Goal: Book appointment/travel/reservation

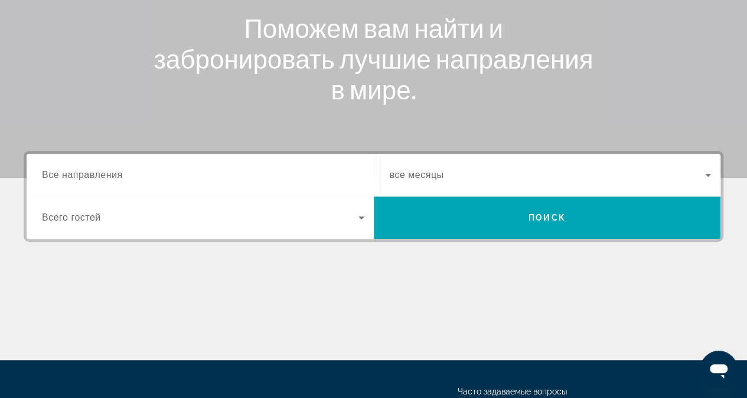
scroll to position [177, 0]
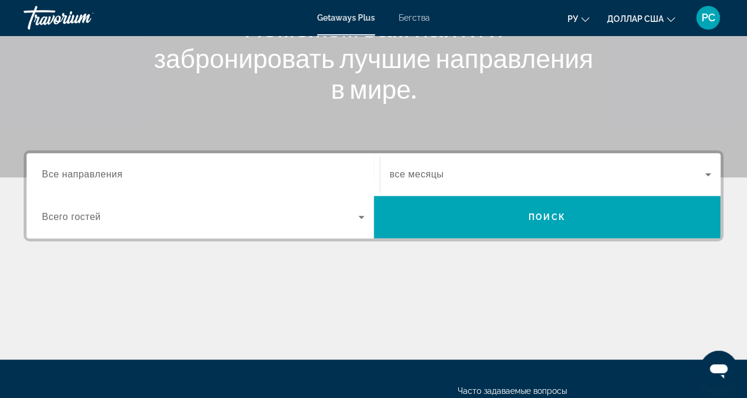
click at [198, 177] on input "Destination Все направления" at bounding box center [203, 175] width 323 height 14
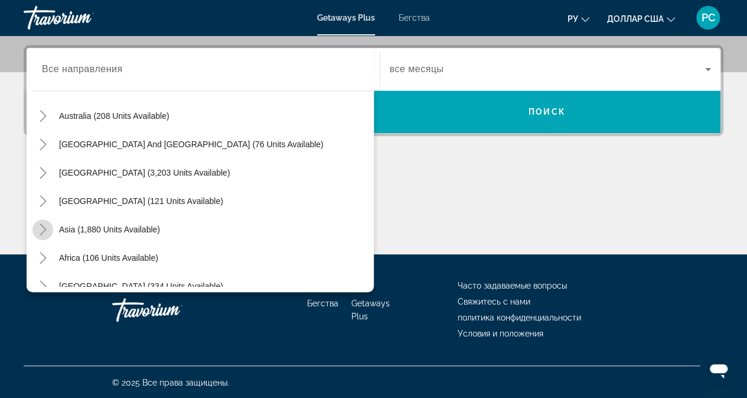
click at [50, 224] on mat-icon "Toggle Asia (1,880 units available)" at bounding box center [42, 229] width 21 height 21
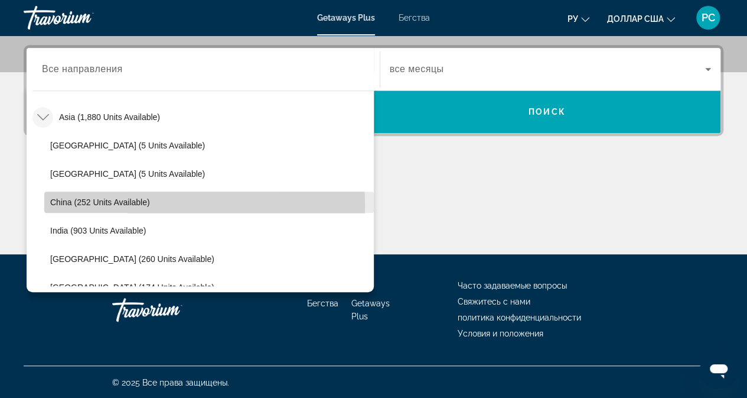
click at [96, 204] on span "China (252 units available)" at bounding box center [100, 201] width 100 height 9
type input "**********"
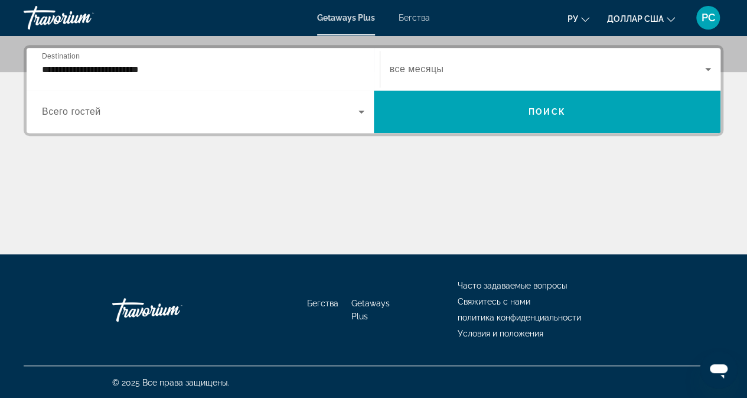
click at [99, 101] on div "Виджет поиска" at bounding box center [203, 111] width 323 height 33
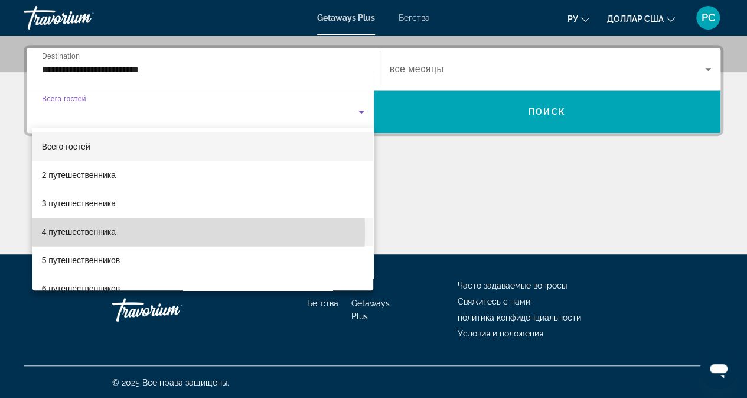
click at [76, 231] on font "4 путешественника" at bounding box center [79, 231] width 74 height 9
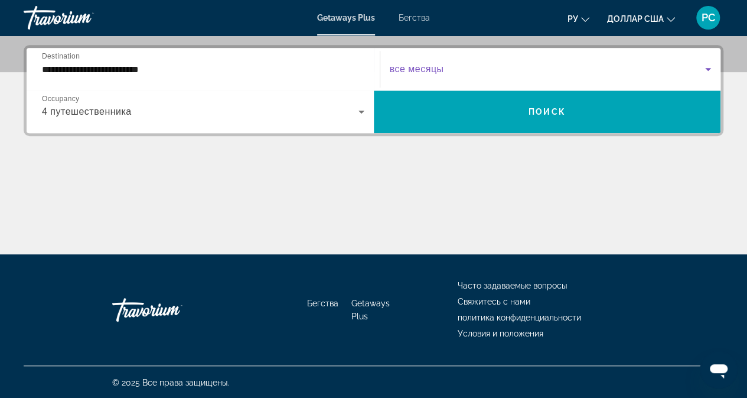
click at [486, 69] on span "Виджет поиска" at bounding box center [548, 69] width 316 height 14
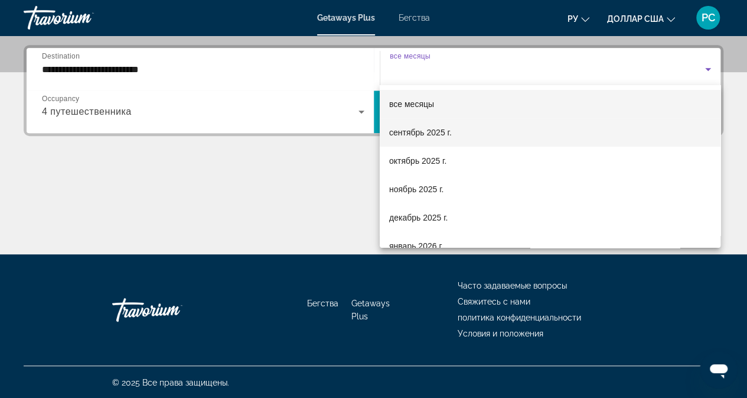
click at [439, 129] on font "сентябрь 2025 г." at bounding box center [420, 132] width 63 height 9
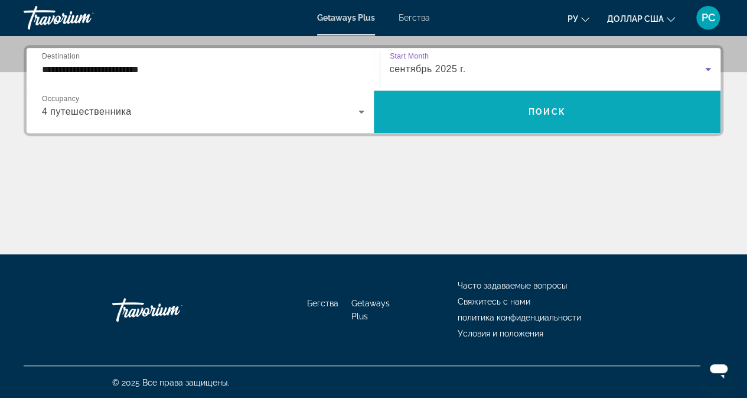
click at [474, 119] on span "Виджет поиска" at bounding box center [547, 111] width 347 height 28
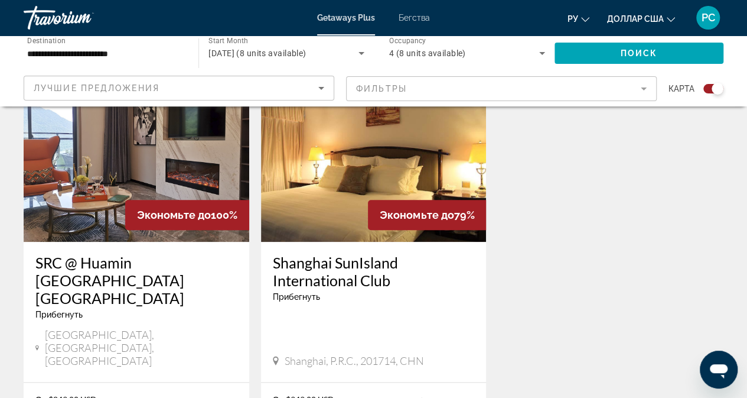
scroll to position [473, 0]
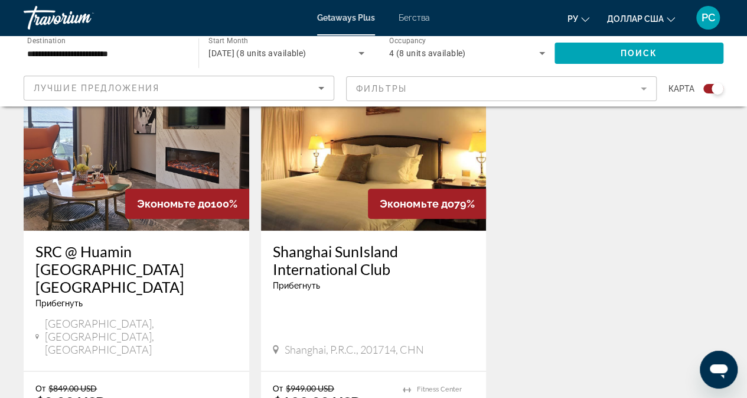
click at [350, 171] on img "Основное содержание" at bounding box center [374, 135] width 226 height 189
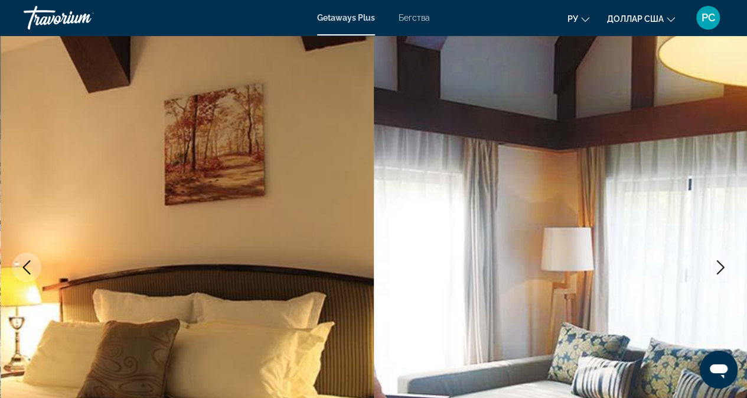
scroll to position [118, 0]
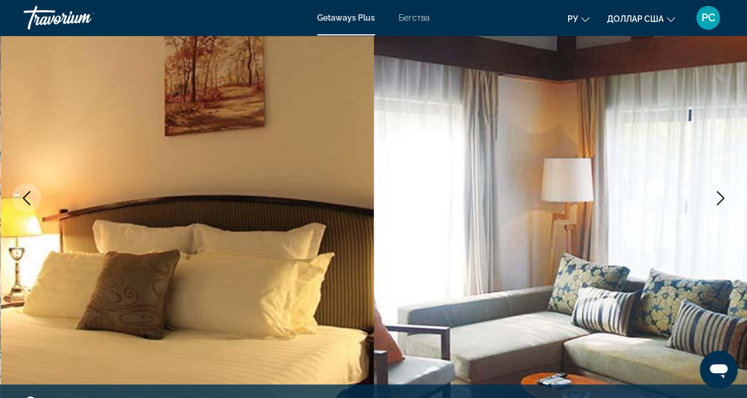
click at [718, 201] on icon "Next image" at bounding box center [721, 198] width 14 height 14
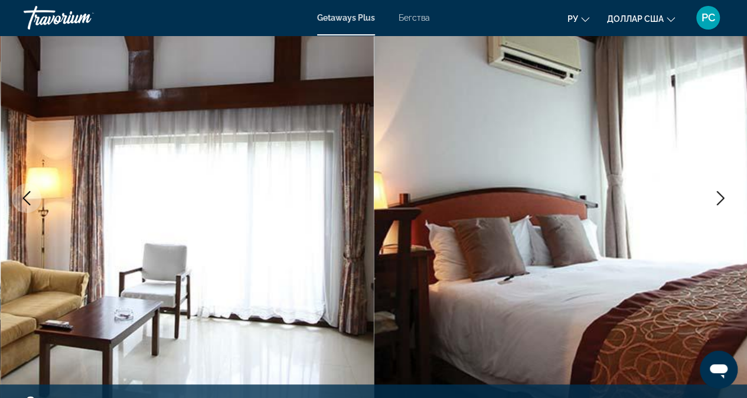
click at [718, 201] on icon "Next image" at bounding box center [721, 198] width 14 height 14
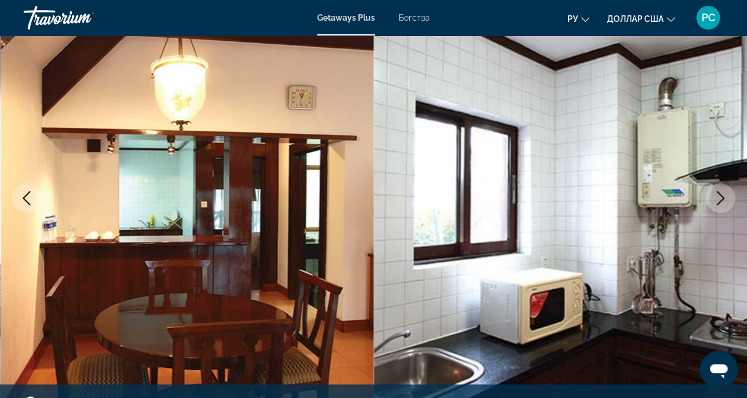
click at [718, 201] on icon "Next image" at bounding box center [721, 198] width 14 height 14
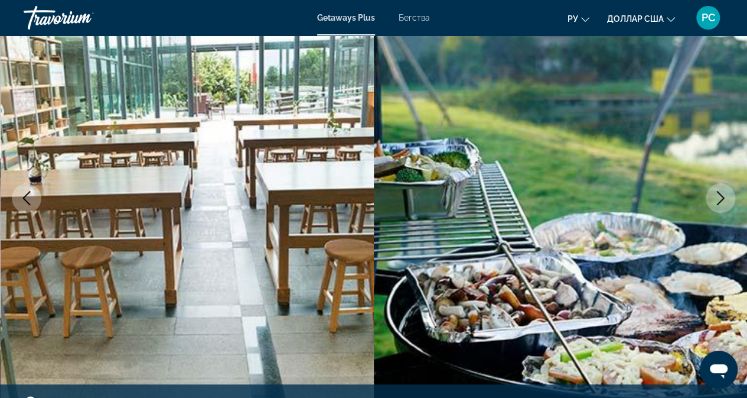
click at [718, 201] on icon "Next image" at bounding box center [721, 198] width 14 height 14
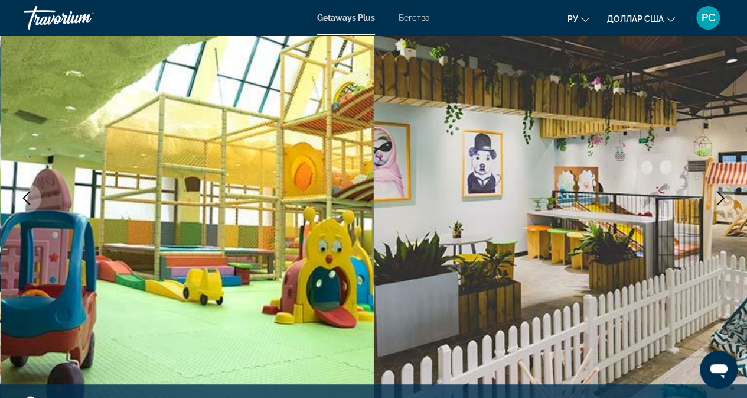
click at [718, 201] on icon "Next image" at bounding box center [721, 198] width 14 height 14
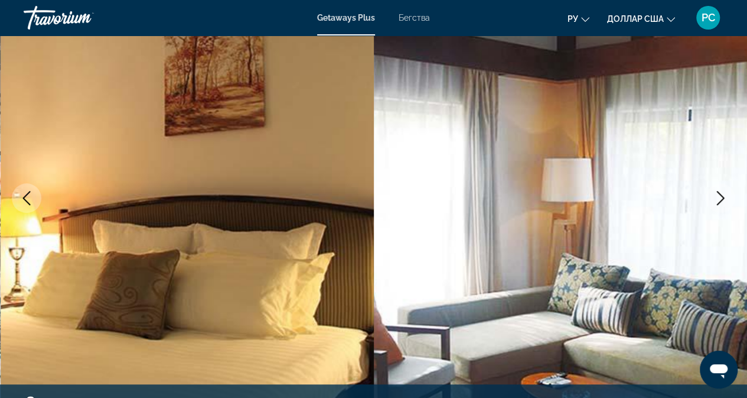
click at [718, 201] on icon "Next image" at bounding box center [721, 198] width 14 height 14
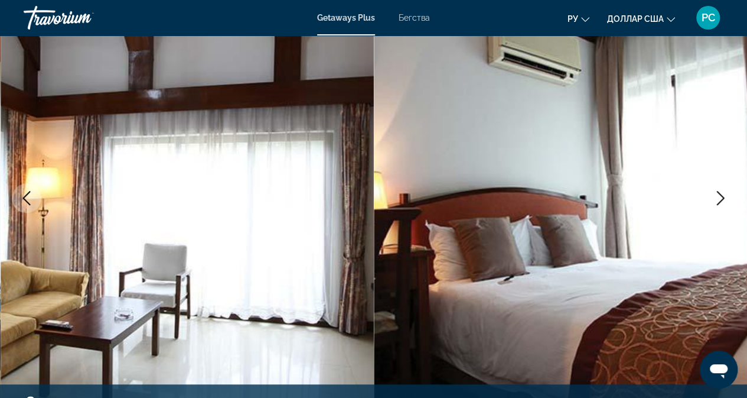
click at [718, 201] on icon "Next image" at bounding box center [721, 198] width 14 height 14
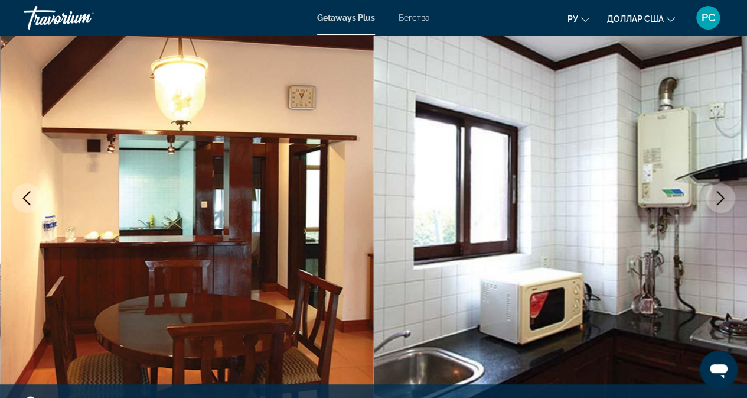
click at [718, 201] on icon "Next image" at bounding box center [721, 198] width 14 height 14
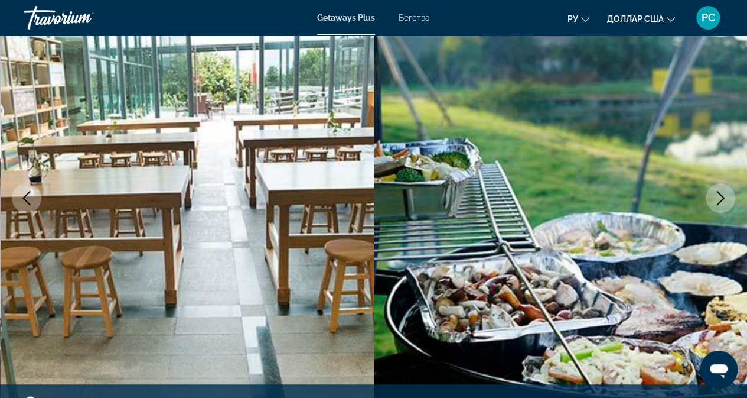
click at [718, 201] on icon "Next image" at bounding box center [721, 198] width 14 height 14
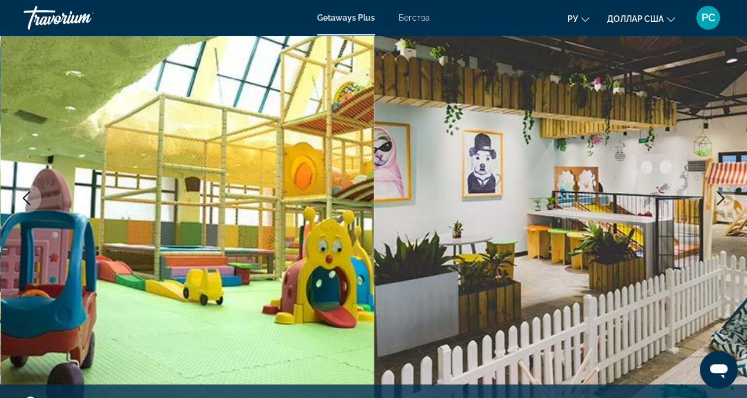
click at [718, 201] on icon "Next image" at bounding box center [721, 198] width 14 height 14
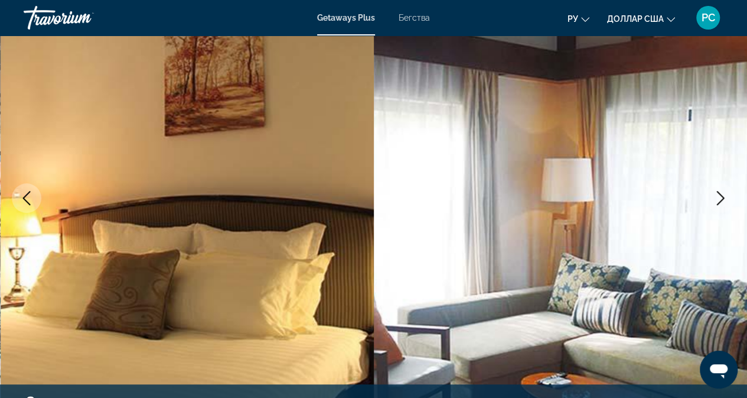
click at [718, 201] on icon "Next image" at bounding box center [721, 198] width 14 height 14
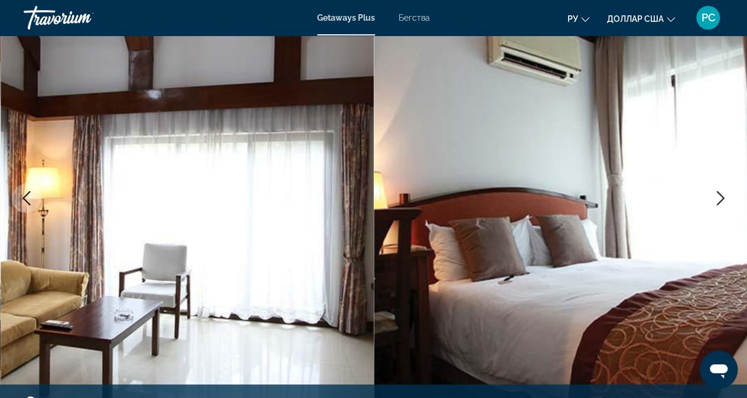
click at [718, 201] on icon "Next image" at bounding box center [721, 198] width 14 height 14
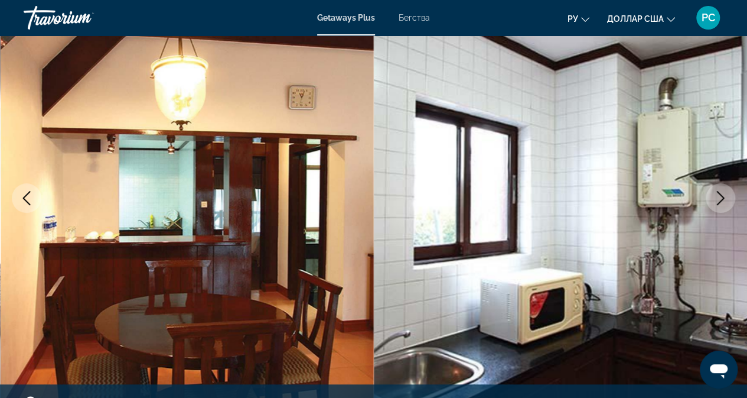
click at [718, 201] on icon "Next image" at bounding box center [721, 198] width 14 height 14
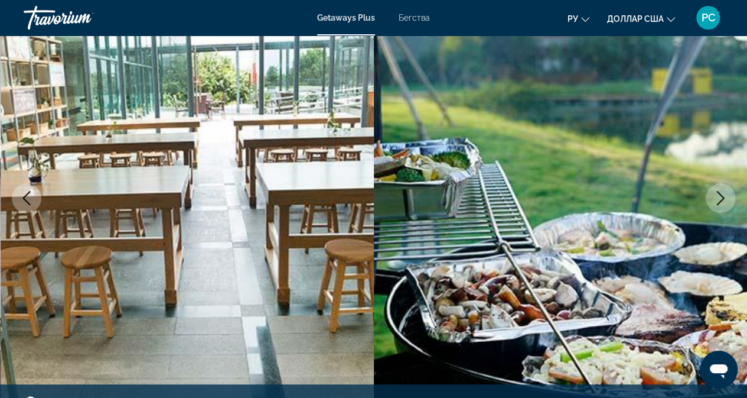
click at [718, 201] on icon "Next image" at bounding box center [721, 198] width 14 height 14
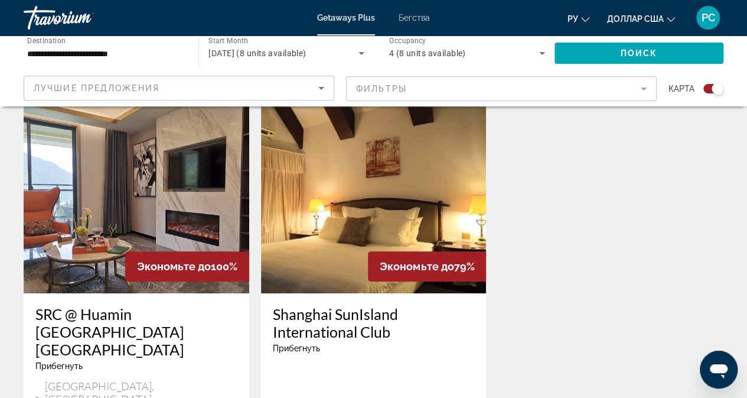
scroll to position [473, 0]
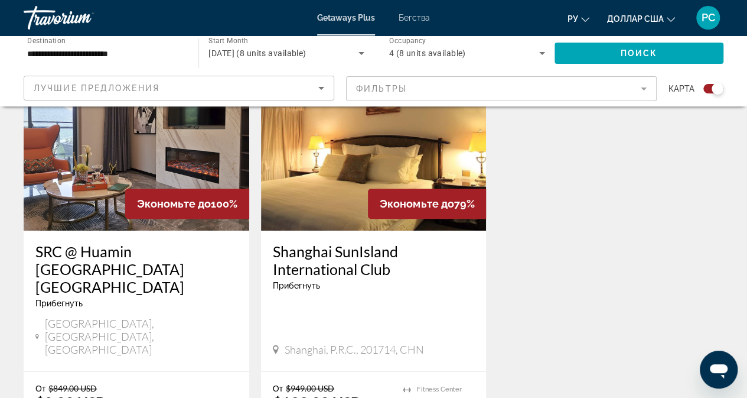
click at [129, 159] on img "Основное содержание" at bounding box center [137, 135] width 226 height 189
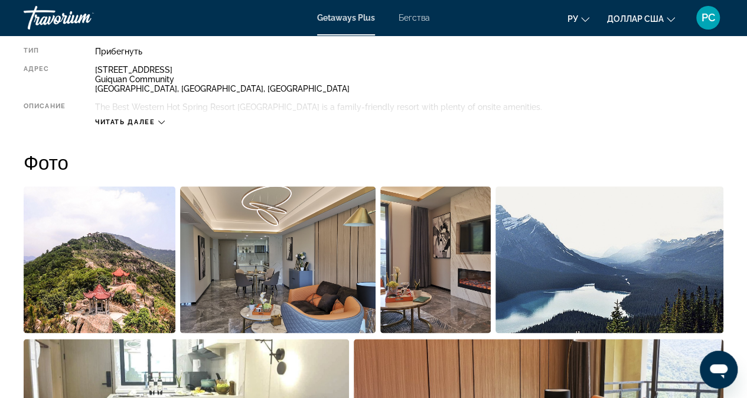
scroll to position [650, 0]
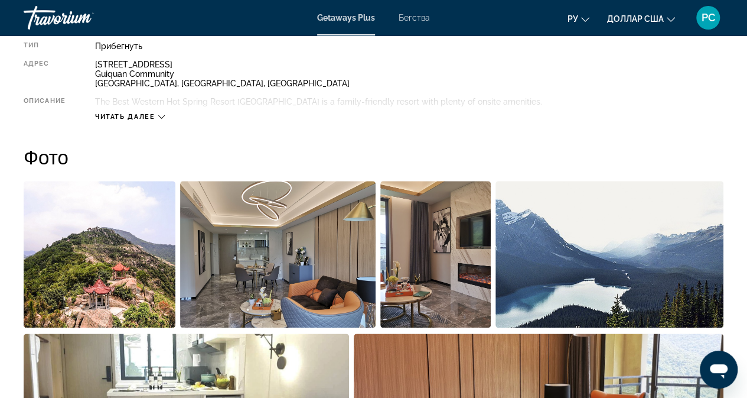
click at [109, 271] on img "Open full-screen image slider" at bounding box center [100, 254] width 152 height 146
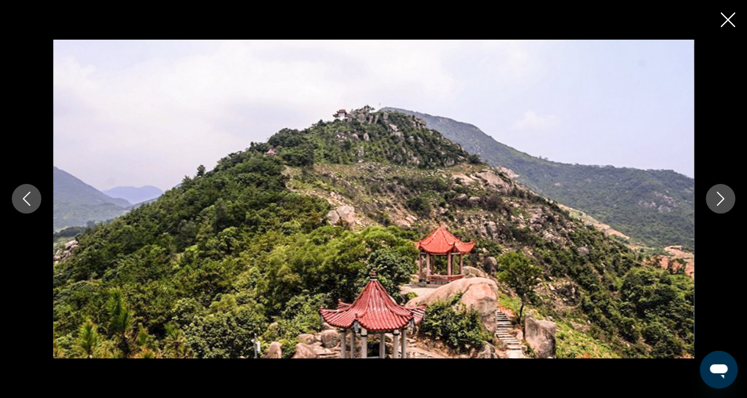
click at [722, 201] on icon "Next image" at bounding box center [721, 198] width 14 height 14
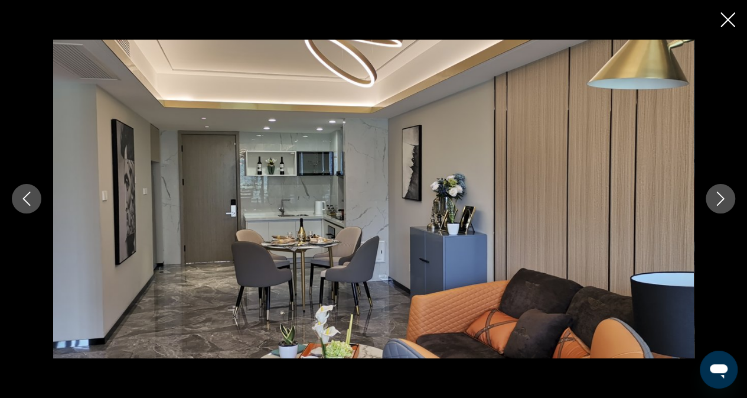
click at [721, 201] on icon "Next image" at bounding box center [721, 199] width 8 height 14
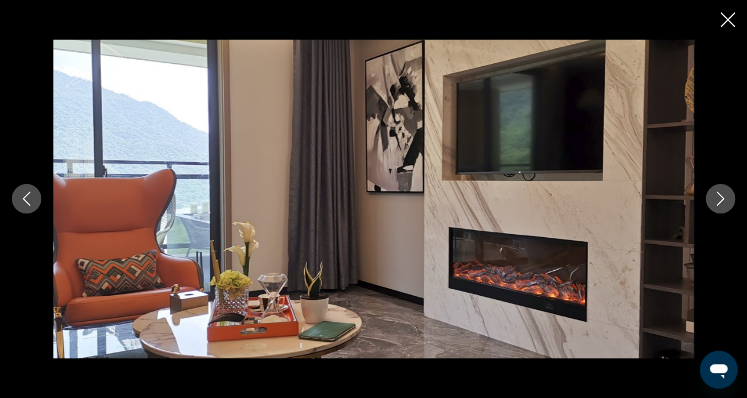
click at [721, 201] on icon "Next image" at bounding box center [721, 199] width 8 height 14
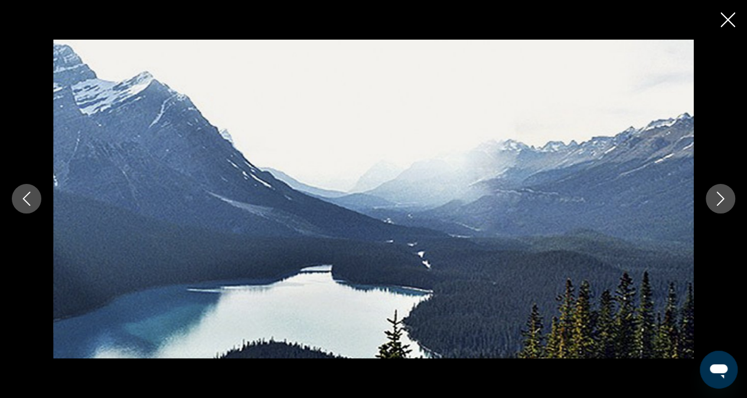
click at [721, 201] on icon "Next image" at bounding box center [721, 199] width 8 height 14
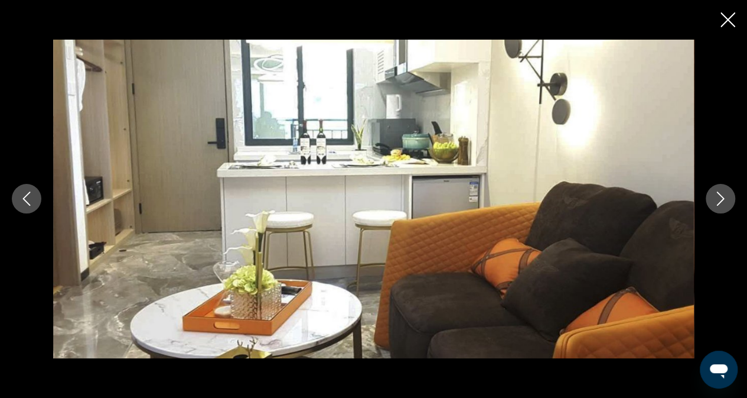
click at [716, 207] on button "Next image" at bounding box center [721, 199] width 30 height 30
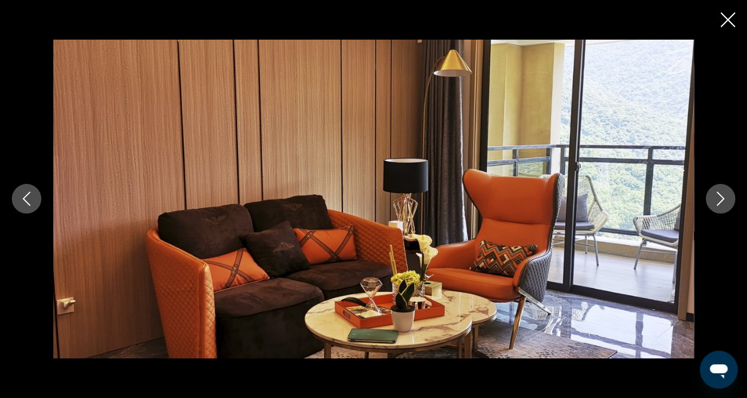
click at [716, 207] on button "Next image" at bounding box center [721, 199] width 30 height 30
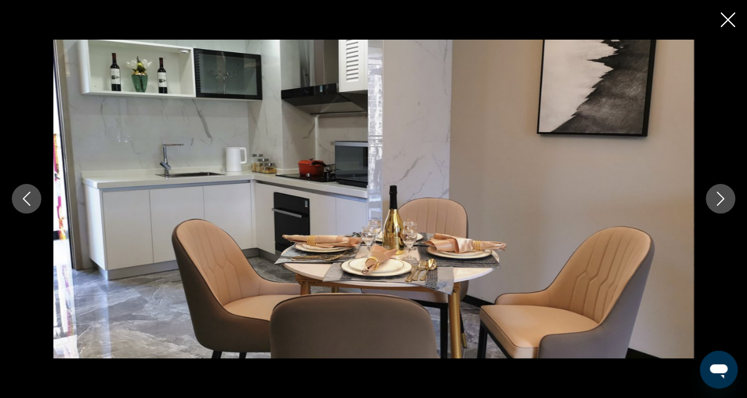
click at [716, 207] on button "Next image" at bounding box center [721, 199] width 30 height 30
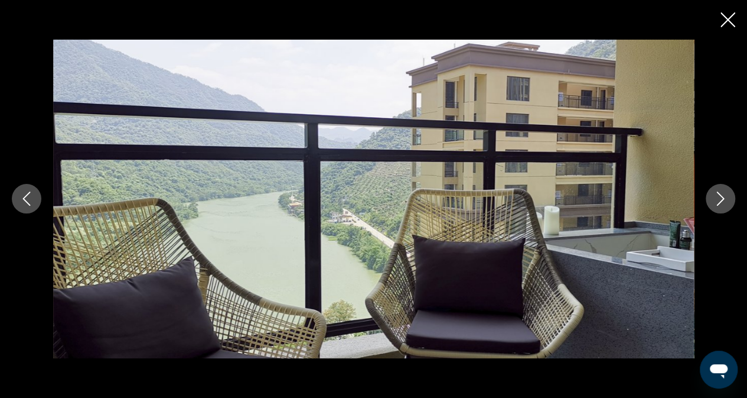
click at [716, 207] on button "Next image" at bounding box center [721, 199] width 30 height 30
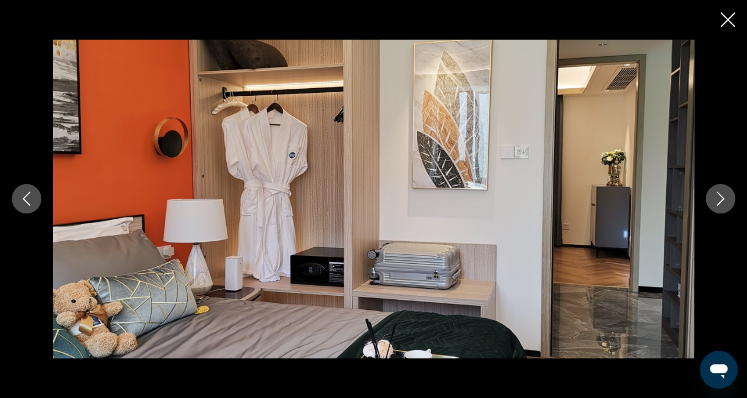
click at [716, 207] on button "Next image" at bounding box center [721, 199] width 30 height 30
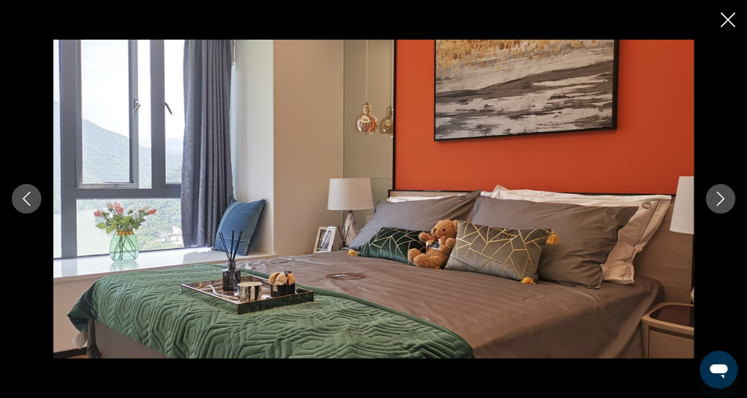
click at [716, 207] on button "Next image" at bounding box center [721, 199] width 30 height 30
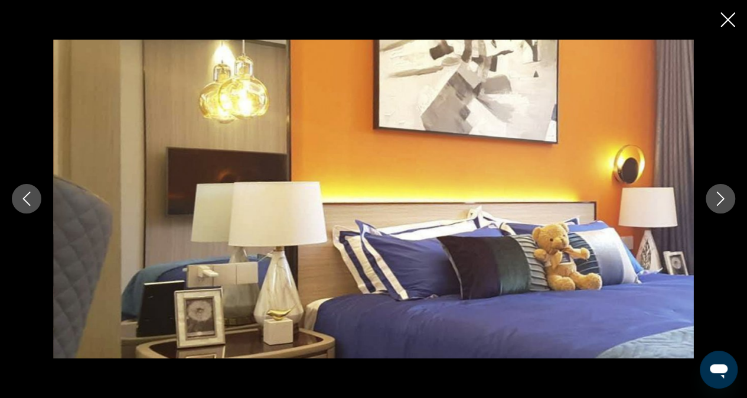
click at [716, 207] on button "Next image" at bounding box center [721, 199] width 30 height 30
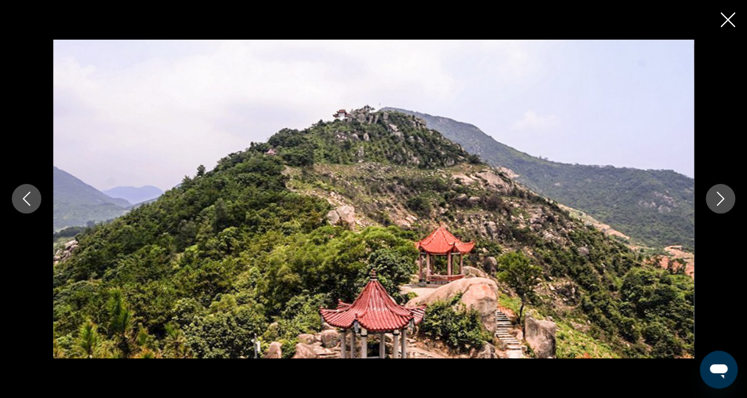
click at [716, 207] on button "Next image" at bounding box center [721, 199] width 30 height 30
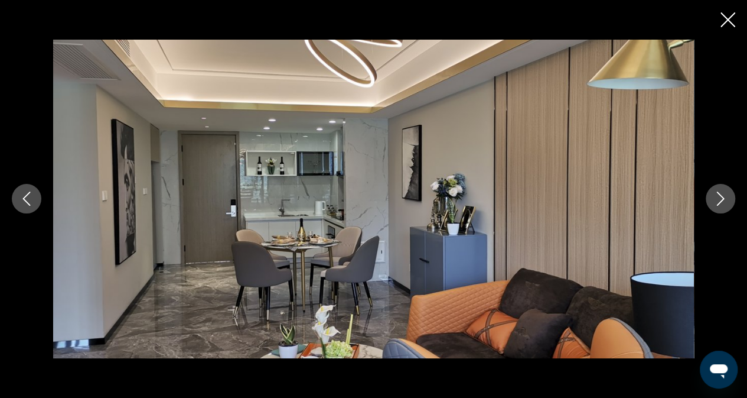
click at [716, 207] on button "Next image" at bounding box center [721, 199] width 30 height 30
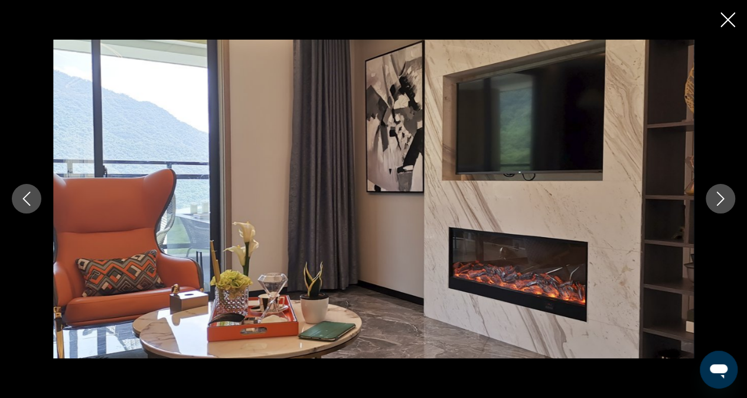
click at [716, 207] on button "Next image" at bounding box center [721, 199] width 30 height 30
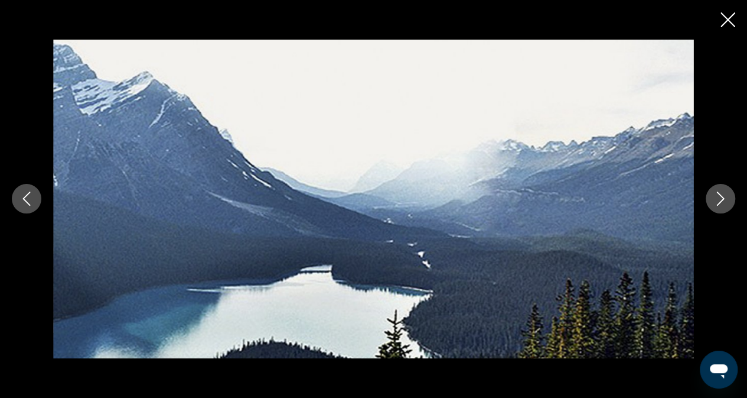
click at [716, 207] on button "Next image" at bounding box center [721, 199] width 30 height 30
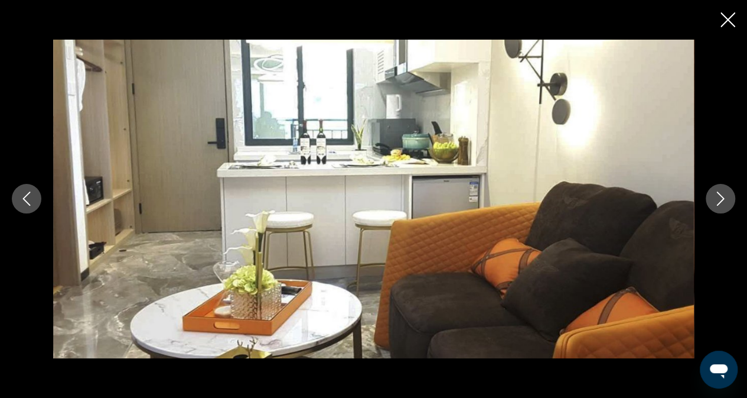
click at [716, 207] on button "Next image" at bounding box center [721, 199] width 30 height 30
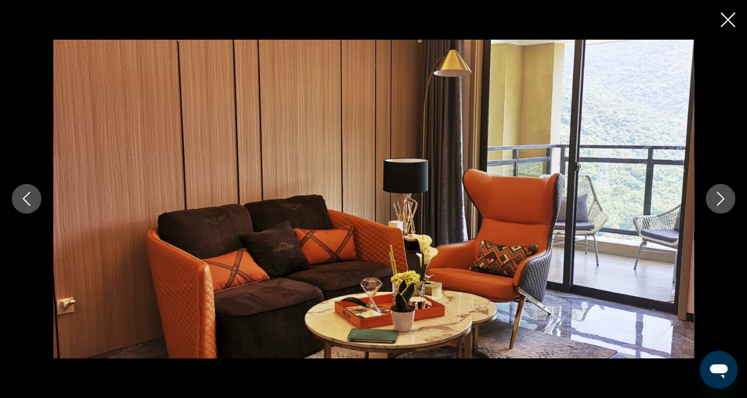
click at [716, 207] on button "Next image" at bounding box center [721, 199] width 30 height 30
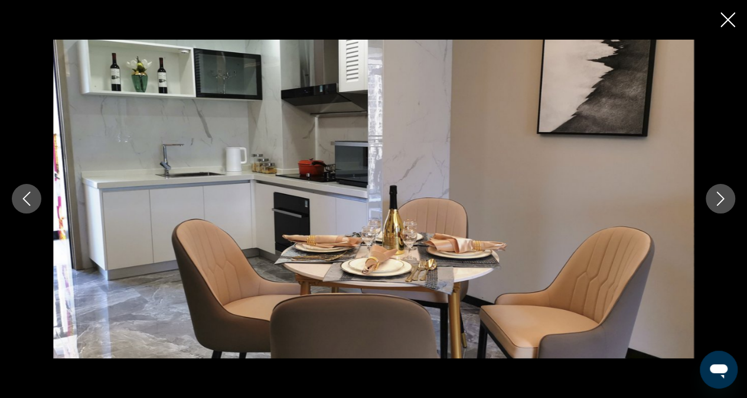
click at [716, 207] on button "Next image" at bounding box center [721, 199] width 30 height 30
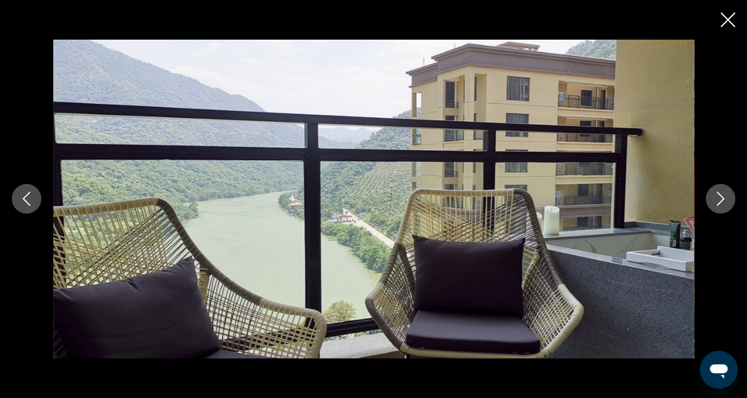
click at [716, 207] on button "Next image" at bounding box center [721, 199] width 30 height 30
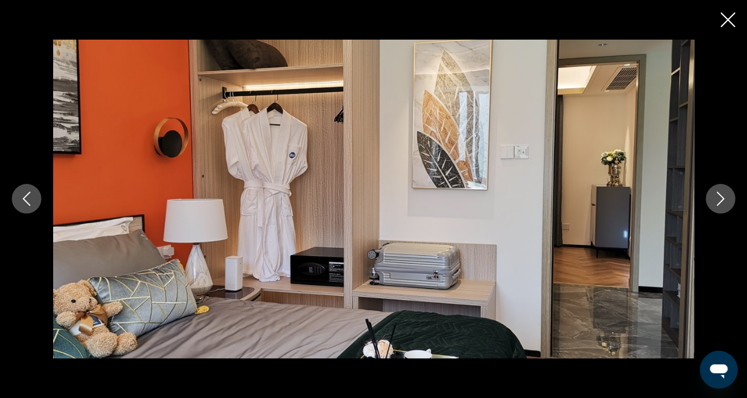
click at [716, 207] on button "Next image" at bounding box center [721, 199] width 30 height 30
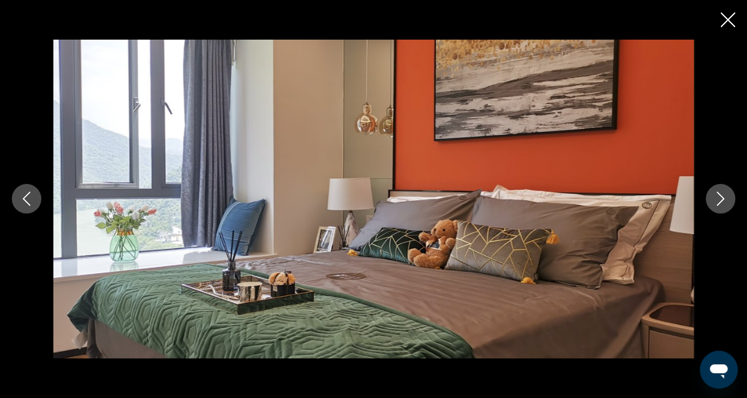
click at [716, 207] on button "Next image" at bounding box center [721, 199] width 30 height 30
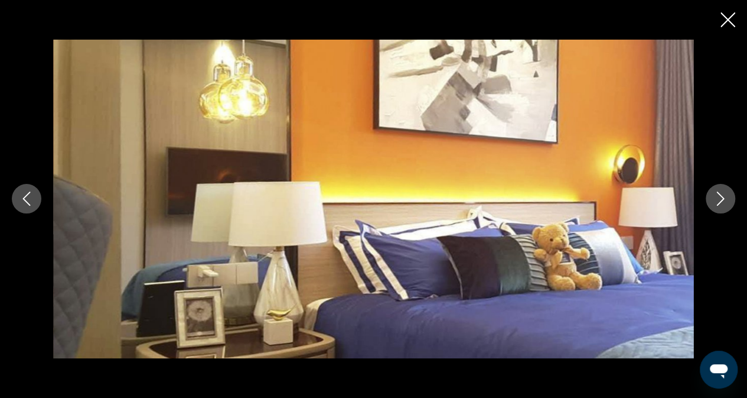
click at [716, 207] on button "Next image" at bounding box center [721, 199] width 30 height 30
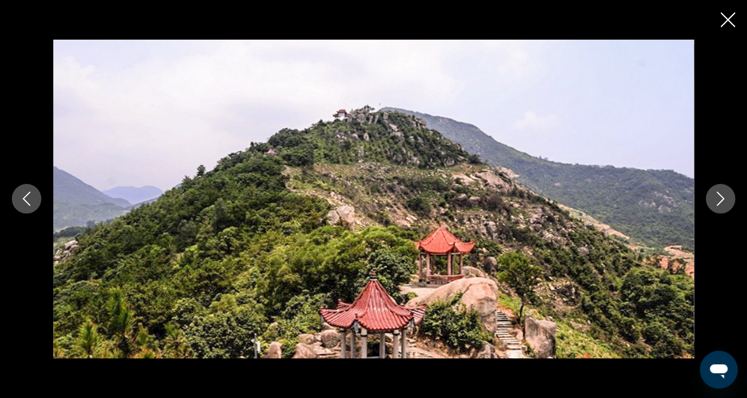
click at [716, 207] on button "Next image" at bounding box center [721, 199] width 30 height 30
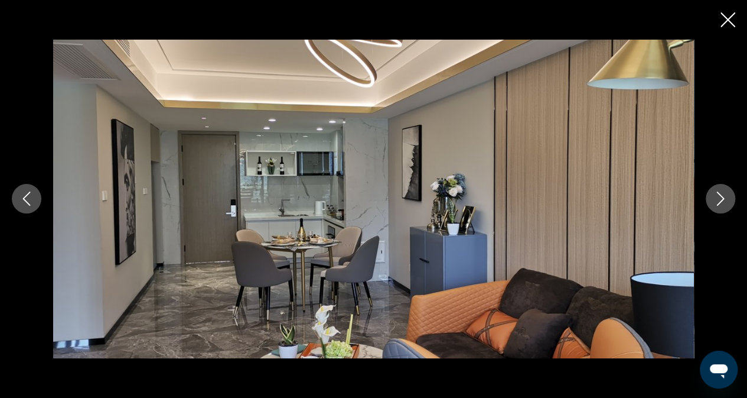
click at [716, 207] on button "Next image" at bounding box center [721, 199] width 30 height 30
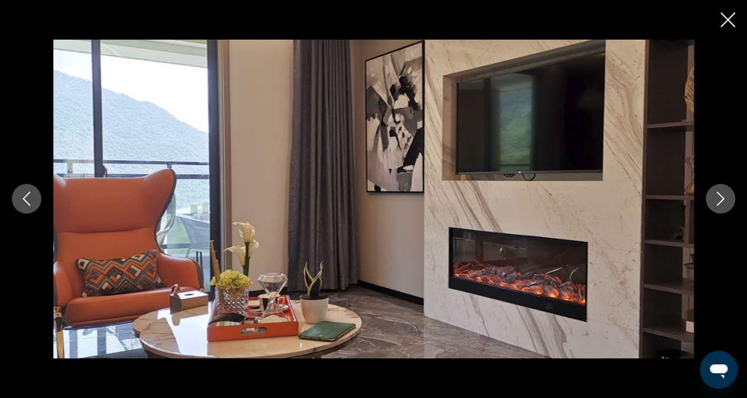
click at [716, 207] on button "Next image" at bounding box center [721, 199] width 30 height 30
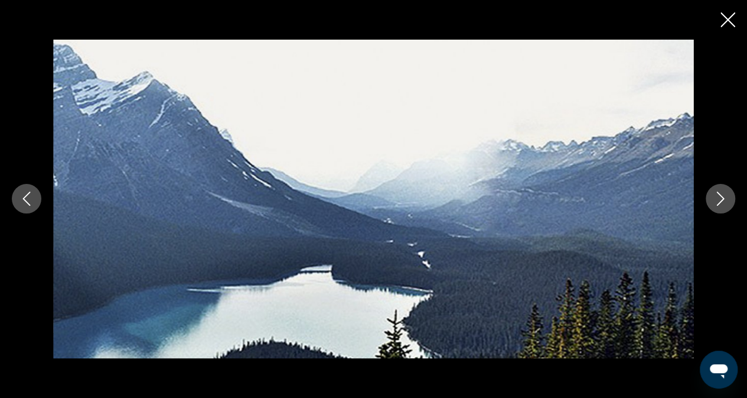
click at [716, 207] on button "Next image" at bounding box center [721, 199] width 30 height 30
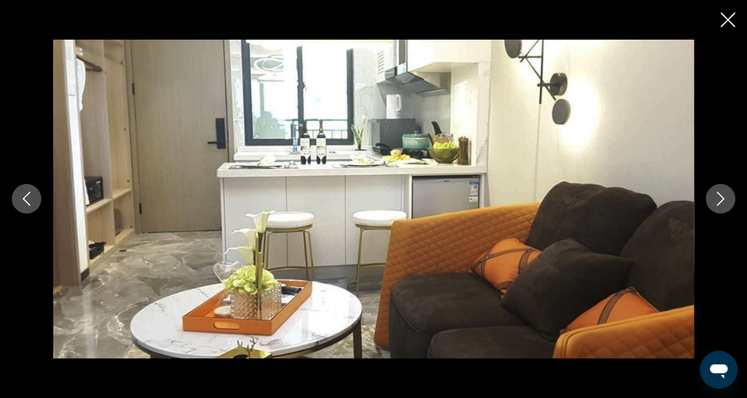
click at [716, 207] on button "Next image" at bounding box center [721, 199] width 30 height 30
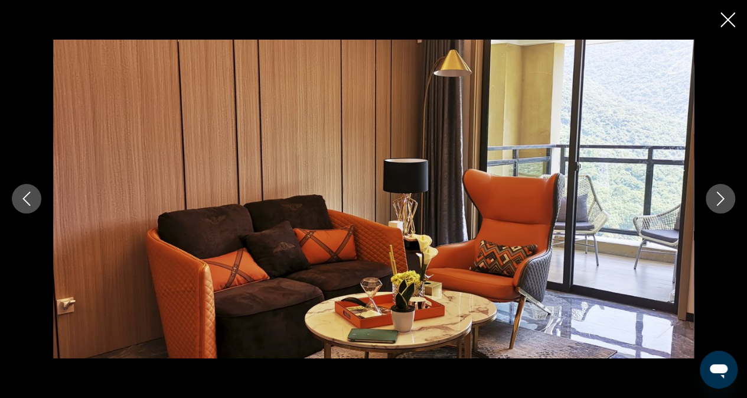
click at [716, 207] on button "Next image" at bounding box center [721, 199] width 30 height 30
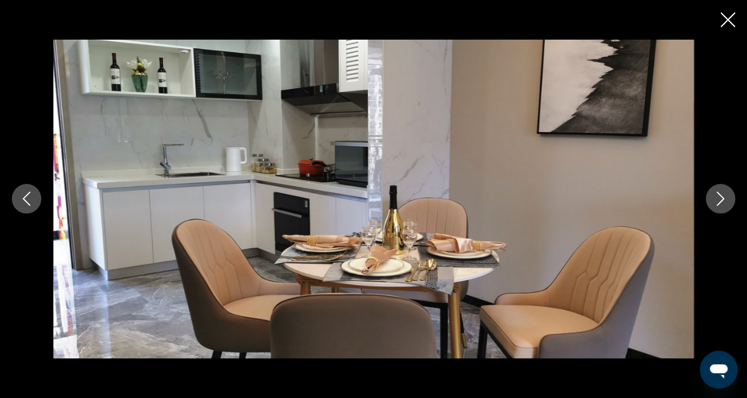
click at [716, 207] on button "Next image" at bounding box center [721, 199] width 30 height 30
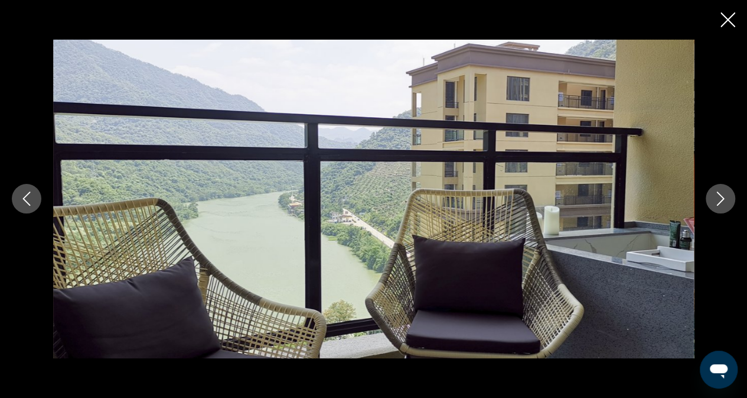
click at [716, 207] on button "Next image" at bounding box center [721, 199] width 30 height 30
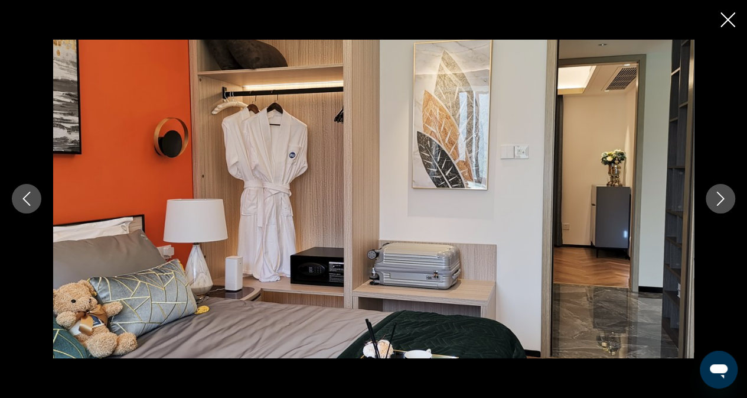
click at [716, 207] on button "Next image" at bounding box center [721, 199] width 30 height 30
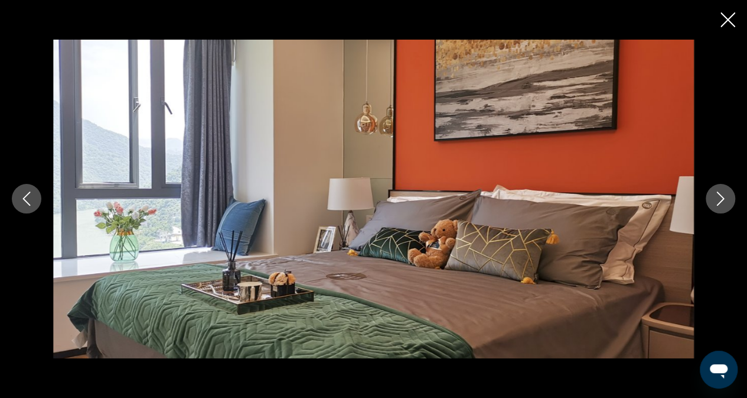
click at [716, 207] on button "Next image" at bounding box center [721, 199] width 30 height 30
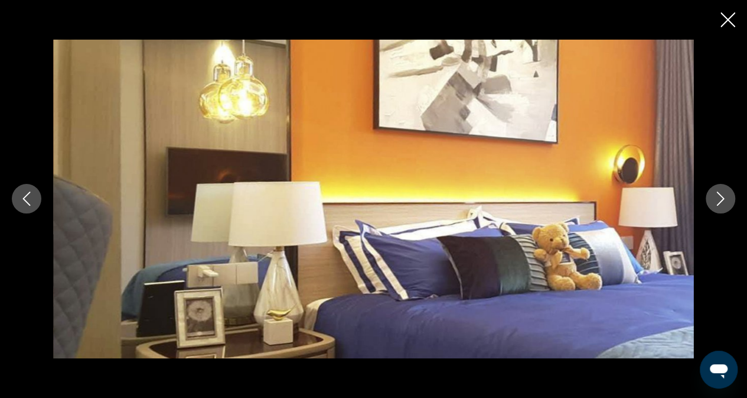
click at [716, 207] on button "Next image" at bounding box center [721, 199] width 30 height 30
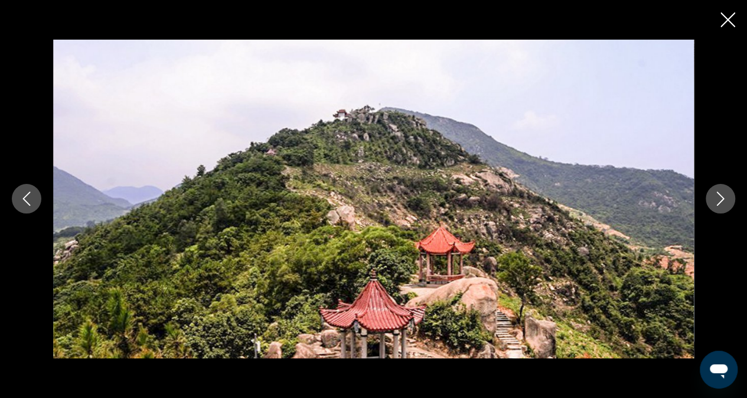
click at [716, 207] on button "Next image" at bounding box center [721, 199] width 30 height 30
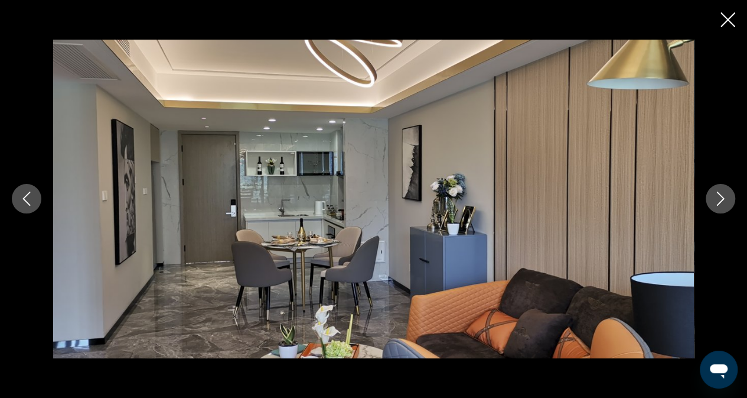
click at [716, 207] on button "Next image" at bounding box center [721, 199] width 30 height 30
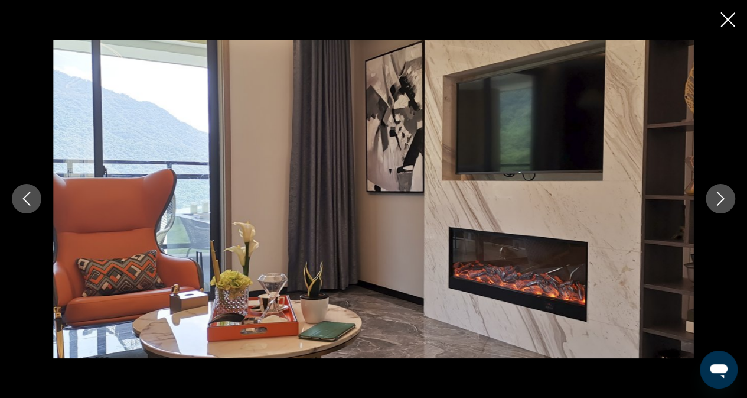
click at [716, 207] on button "Next image" at bounding box center [721, 199] width 30 height 30
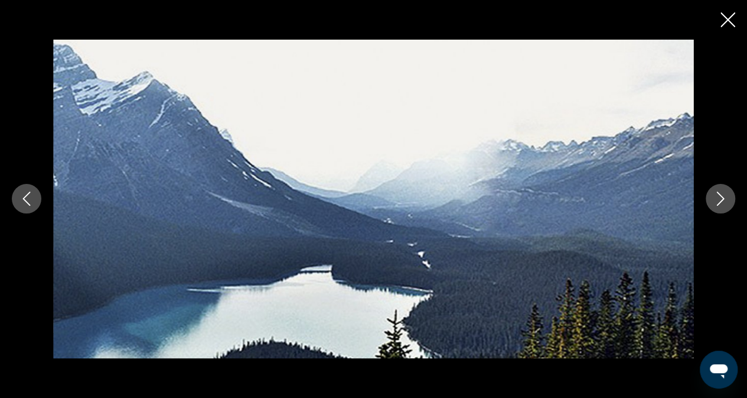
click at [716, 207] on button "Next image" at bounding box center [721, 199] width 30 height 30
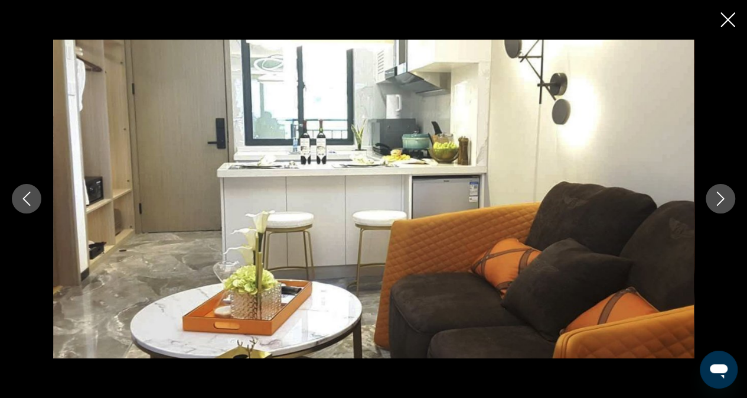
click at [716, 207] on button "Next image" at bounding box center [721, 199] width 30 height 30
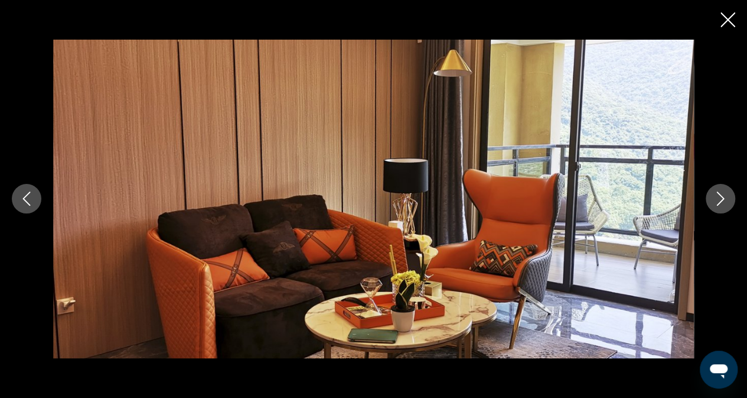
click at [716, 207] on button "Next image" at bounding box center [721, 199] width 30 height 30
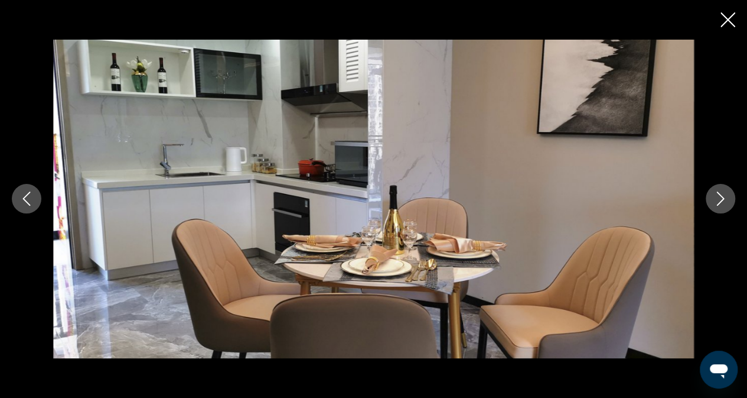
click at [716, 207] on button "Next image" at bounding box center [721, 199] width 30 height 30
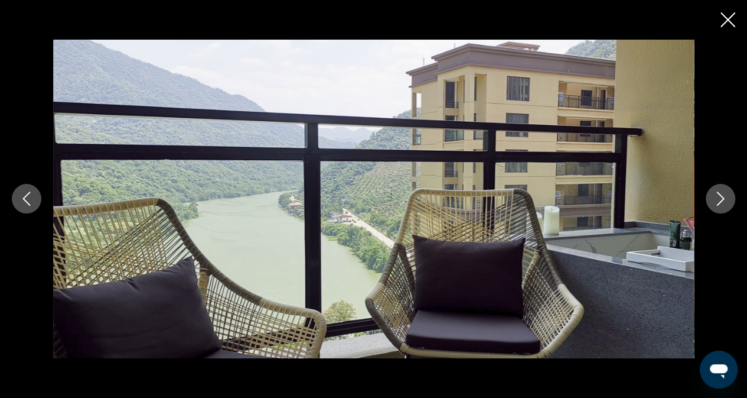
click at [725, 21] on icon "Close slideshow" at bounding box center [728, 19] width 15 height 15
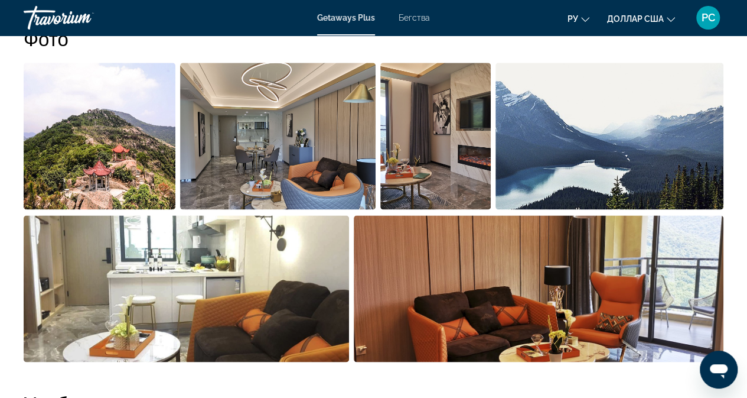
scroll to position [768, 0]
click at [149, 157] on img "Open full-screen image slider" at bounding box center [100, 136] width 152 height 146
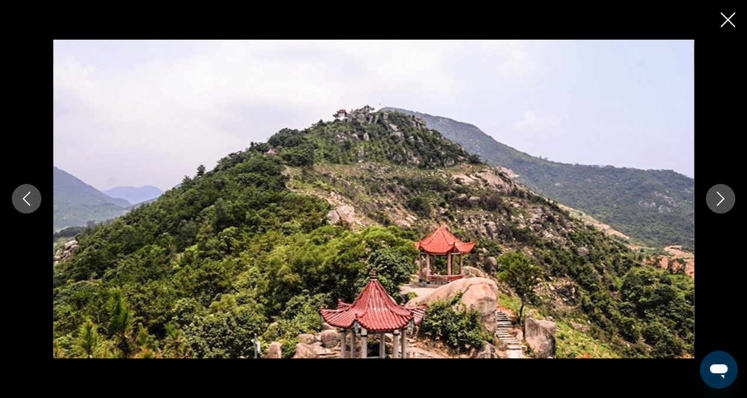
click at [726, 201] on icon "Next image" at bounding box center [721, 198] width 14 height 14
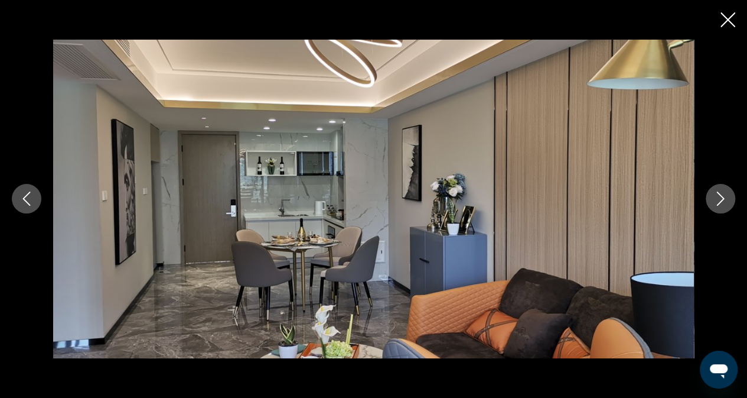
click at [726, 201] on icon "Next image" at bounding box center [721, 198] width 14 height 14
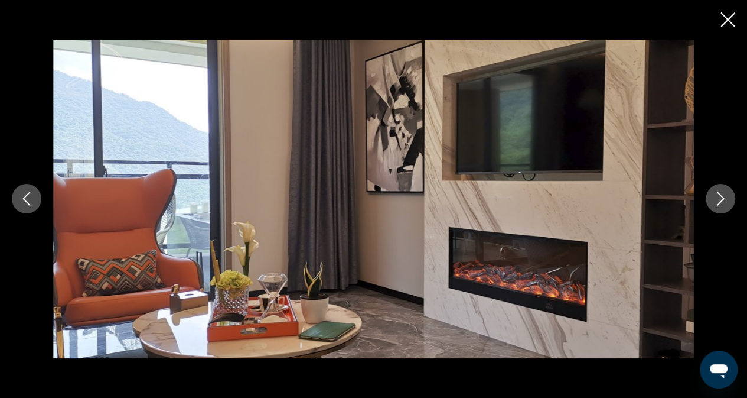
click at [726, 201] on icon "Next image" at bounding box center [721, 198] width 14 height 14
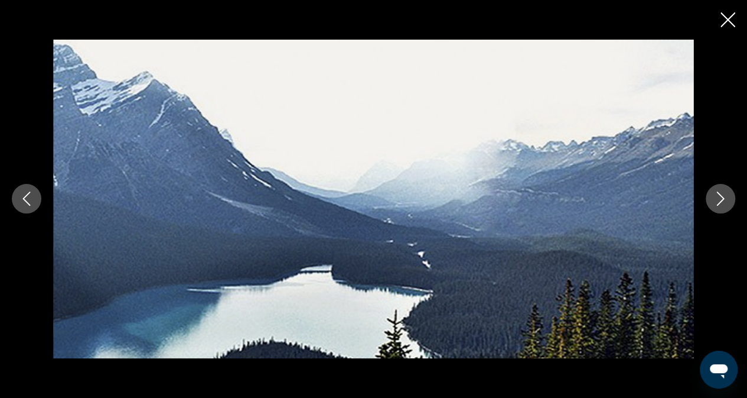
click at [726, 201] on icon "Next image" at bounding box center [721, 198] width 14 height 14
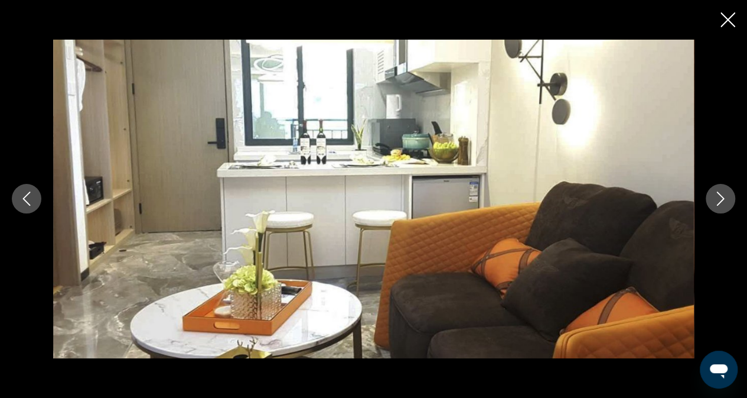
click at [726, 201] on icon "Next image" at bounding box center [721, 198] width 14 height 14
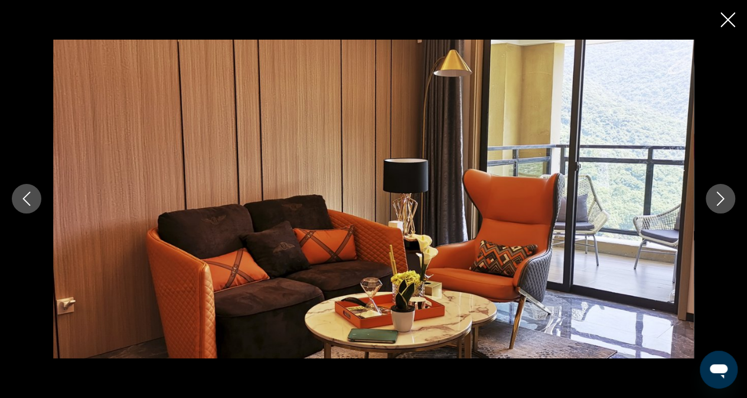
click at [726, 201] on icon "Next image" at bounding box center [721, 198] width 14 height 14
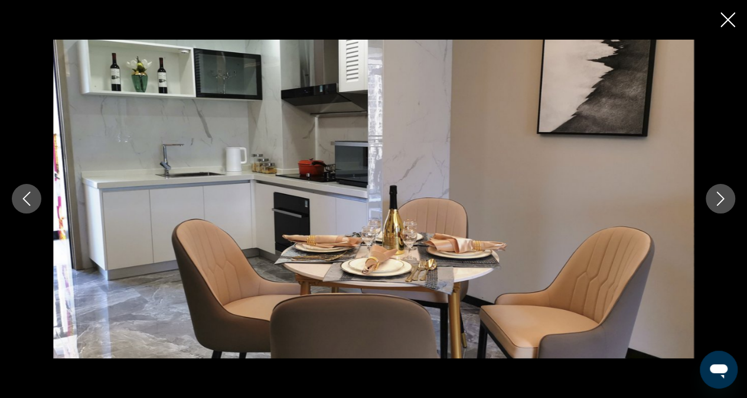
click at [726, 201] on icon "Next image" at bounding box center [721, 198] width 14 height 14
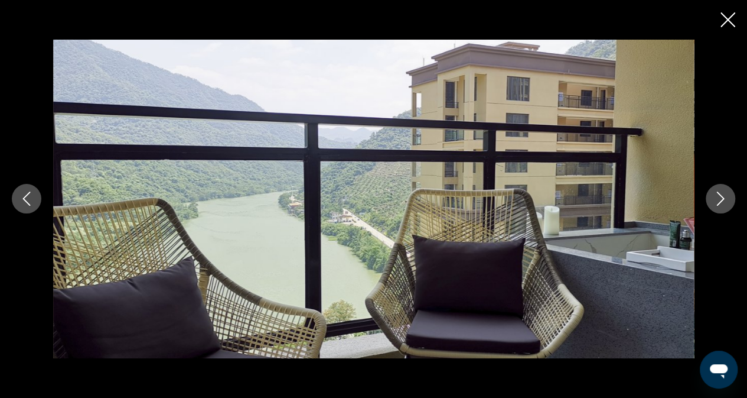
click at [718, 194] on icon "Next image" at bounding box center [721, 198] width 14 height 14
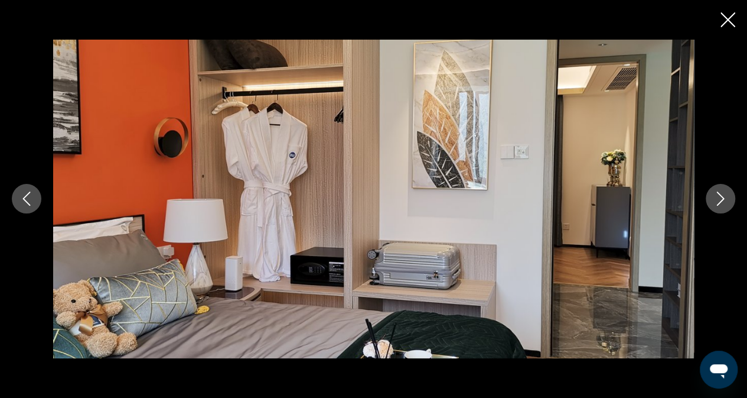
click at [718, 194] on icon "Next image" at bounding box center [721, 198] width 14 height 14
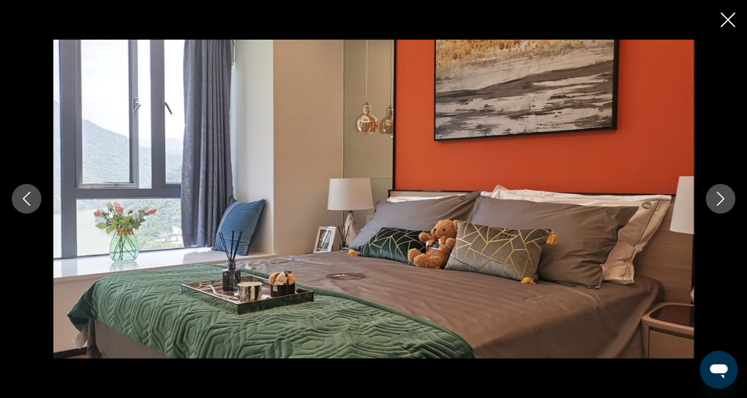
click at [737, 12] on div "prev next" at bounding box center [373, 199] width 747 height 398
click at [731, 21] on icon "Close slideshow" at bounding box center [728, 19] width 15 height 15
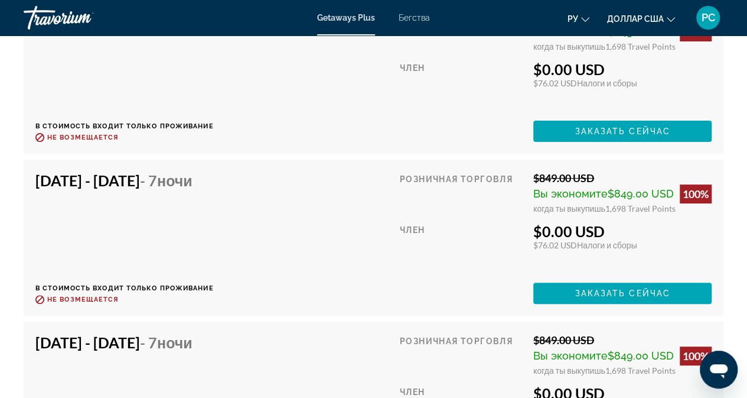
scroll to position [2304, 0]
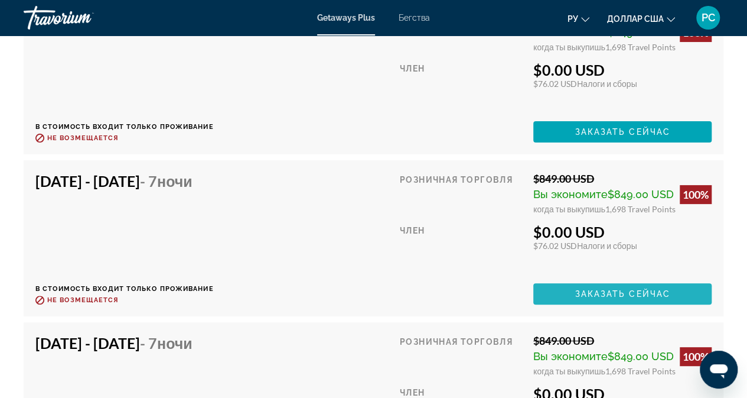
click at [631, 294] on span "Заказать сейчас" at bounding box center [623, 293] width 96 height 9
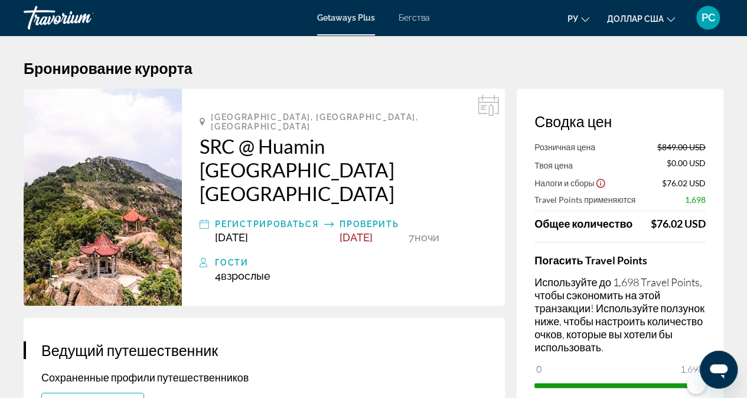
click at [84, 181] on img "Основное содержание" at bounding box center [103, 197] width 158 height 217
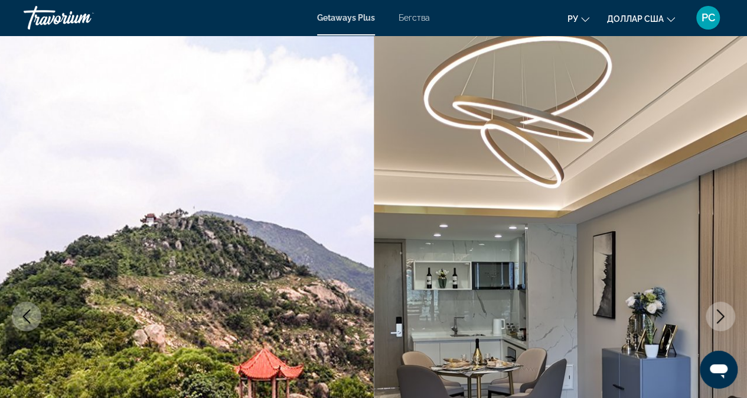
click at [726, 318] on icon "Next image" at bounding box center [721, 316] width 14 height 14
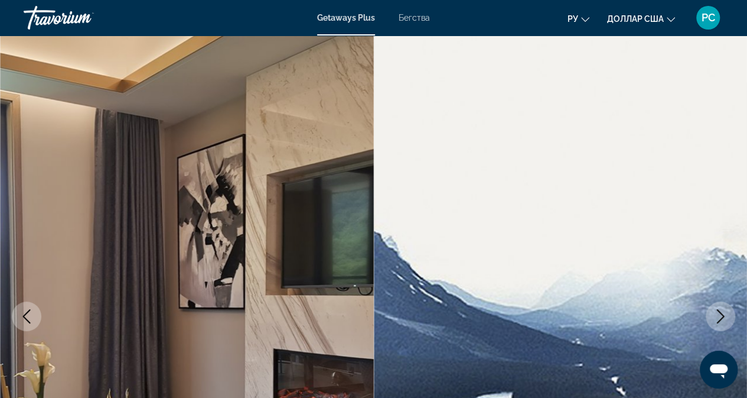
click at [726, 318] on icon "Next image" at bounding box center [721, 316] width 14 height 14
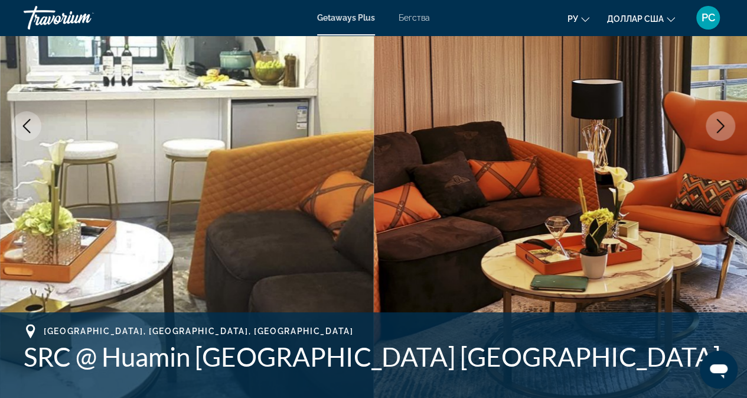
scroll to position [118, 0]
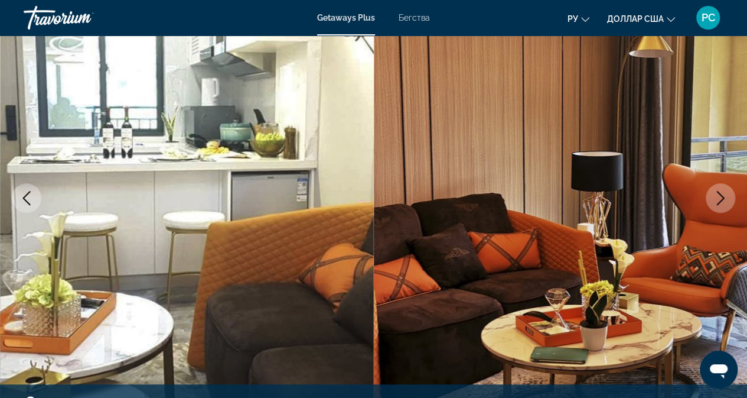
click at [719, 196] on icon "Next image" at bounding box center [721, 198] width 14 height 14
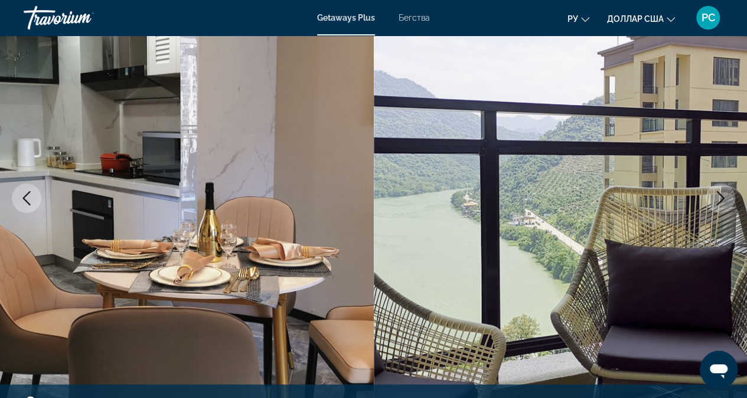
click at [719, 196] on icon "Next image" at bounding box center [721, 198] width 14 height 14
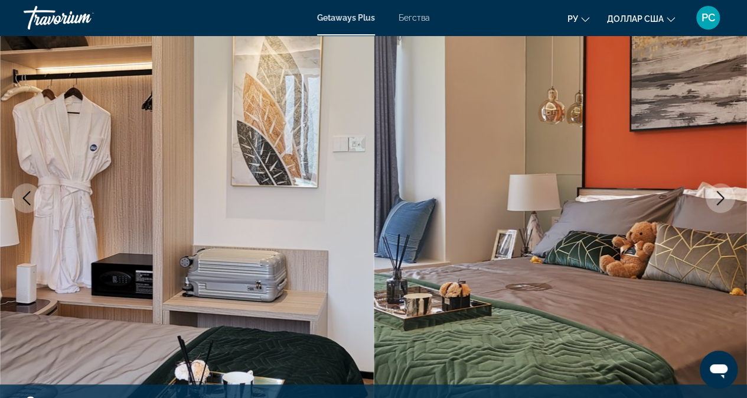
click at [719, 196] on icon "Next image" at bounding box center [721, 198] width 14 height 14
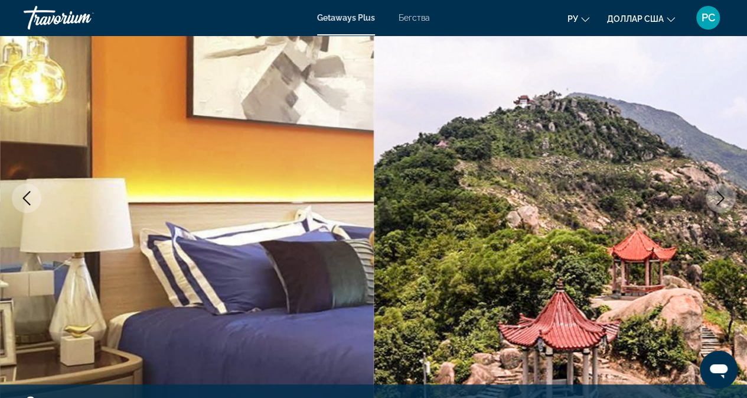
click at [183, 236] on img "Основное содержание" at bounding box center [187, 197] width 374 height 561
click at [625, 237] on img "Основное содержание" at bounding box center [561, 197] width 374 height 561
click at [717, 200] on icon "Next image" at bounding box center [721, 198] width 14 height 14
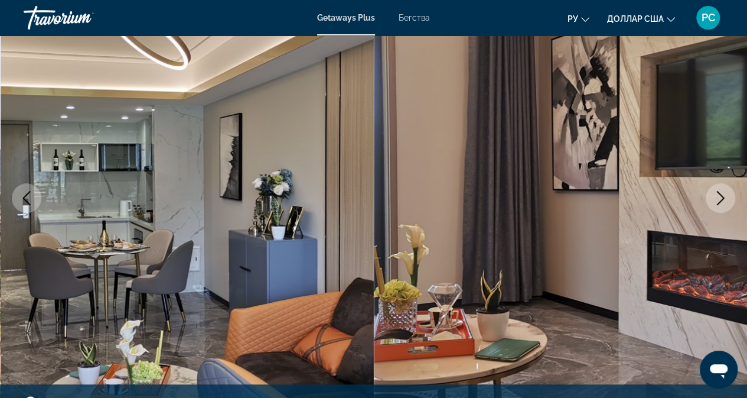
click at [717, 200] on icon "Next image" at bounding box center [721, 198] width 14 height 14
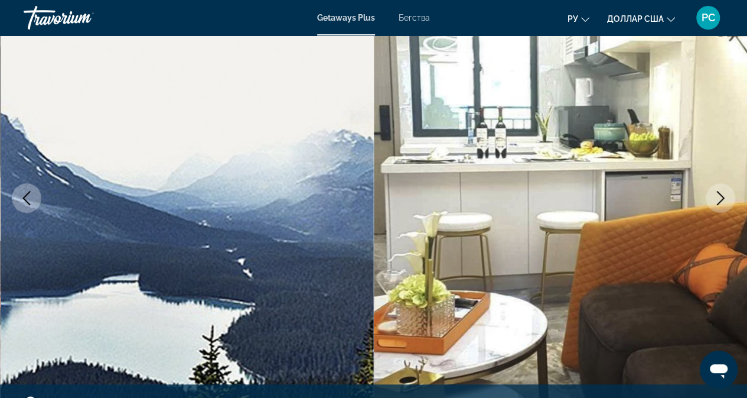
click at [717, 200] on icon "Next image" at bounding box center [721, 198] width 14 height 14
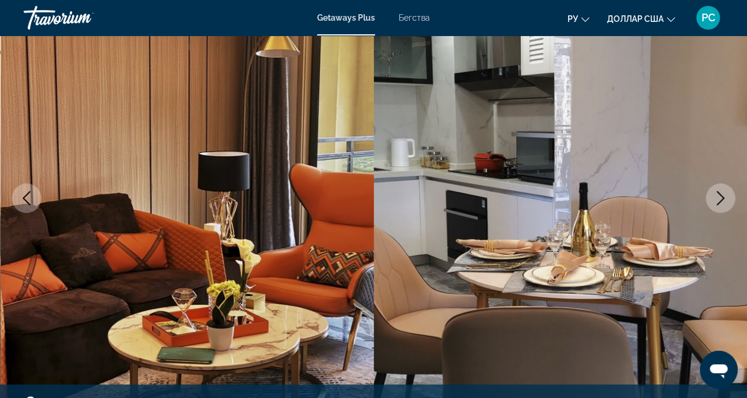
click at [717, 200] on icon "Next image" at bounding box center [721, 198] width 14 height 14
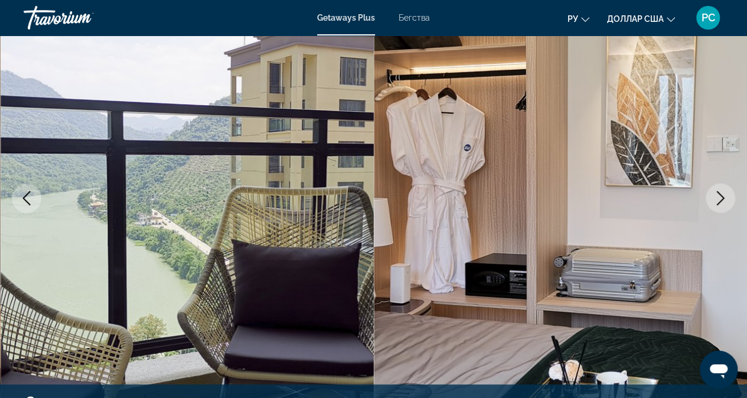
click at [717, 200] on icon "Next image" at bounding box center [721, 198] width 14 height 14
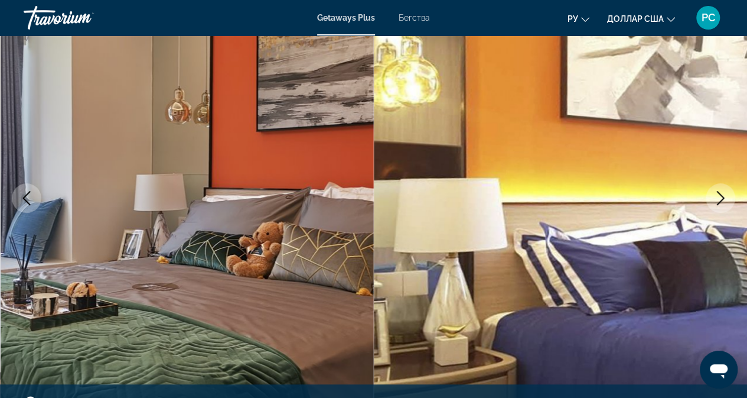
click at [717, 200] on icon "Next image" at bounding box center [721, 198] width 14 height 14
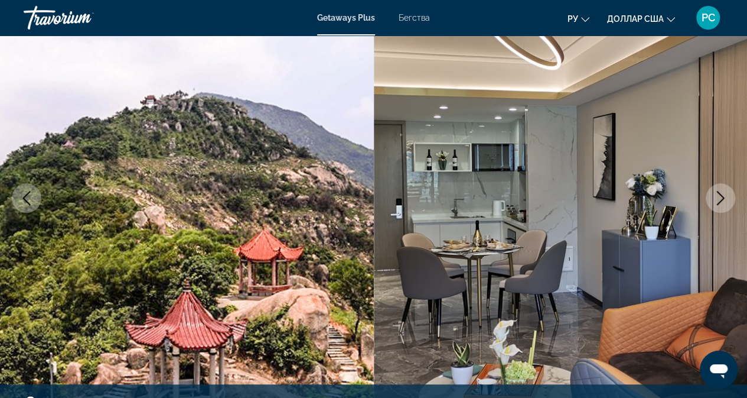
click at [717, 200] on icon "Next image" at bounding box center [721, 198] width 14 height 14
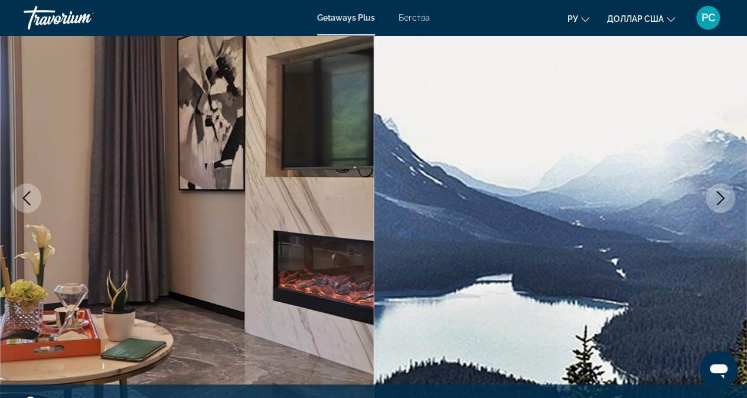
click at [722, 203] on icon "Next image" at bounding box center [721, 198] width 14 height 14
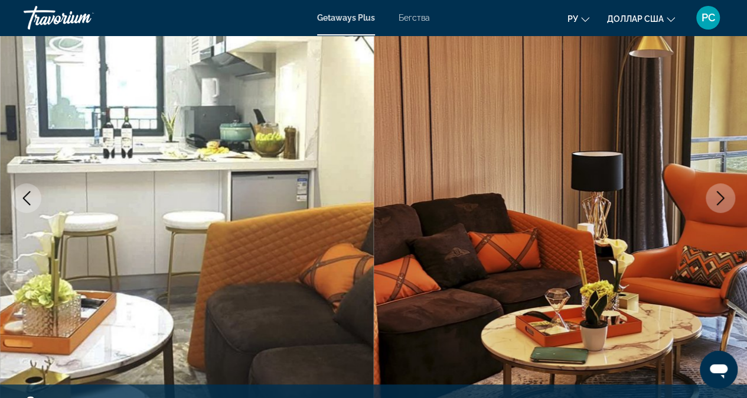
click at [722, 203] on icon "Next image" at bounding box center [721, 198] width 14 height 14
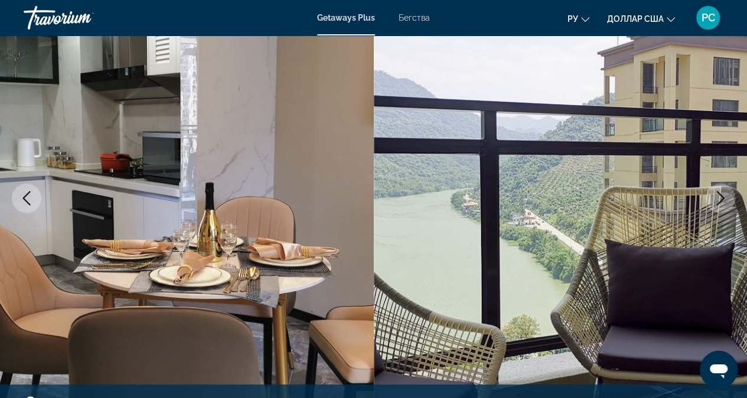
click at [722, 203] on icon "Next image" at bounding box center [721, 198] width 14 height 14
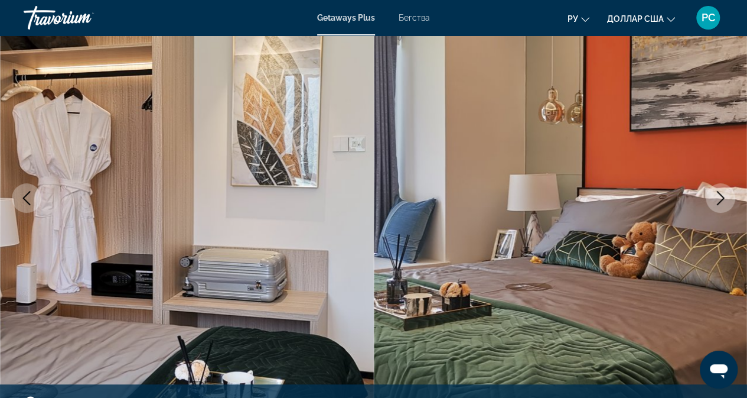
click at [722, 203] on icon "Next image" at bounding box center [721, 198] width 14 height 14
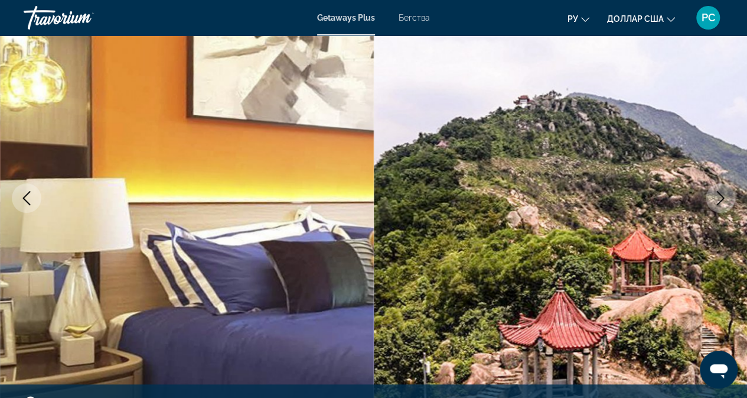
click at [722, 203] on icon "Next image" at bounding box center [721, 198] width 14 height 14
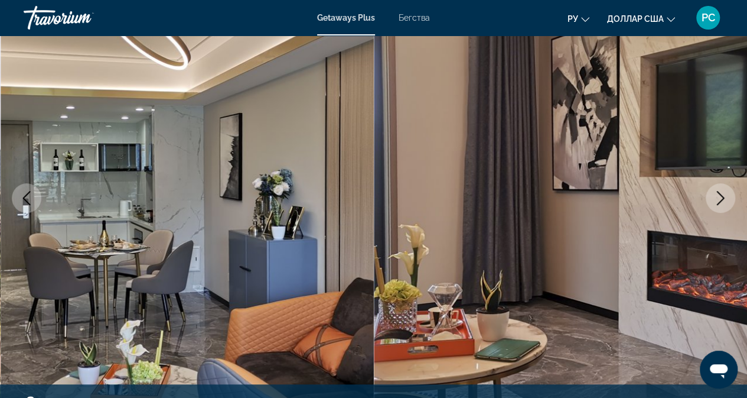
click at [715, 205] on button "Next image" at bounding box center [721, 198] width 30 height 30
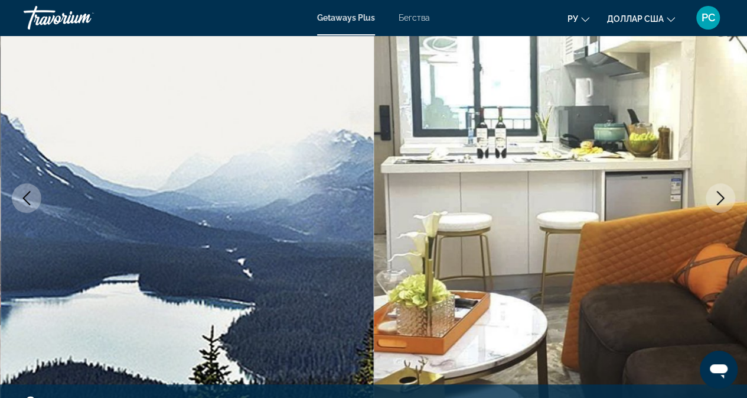
click at [715, 205] on button "Next image" at bounding box center [721, 198] width 30 height 30
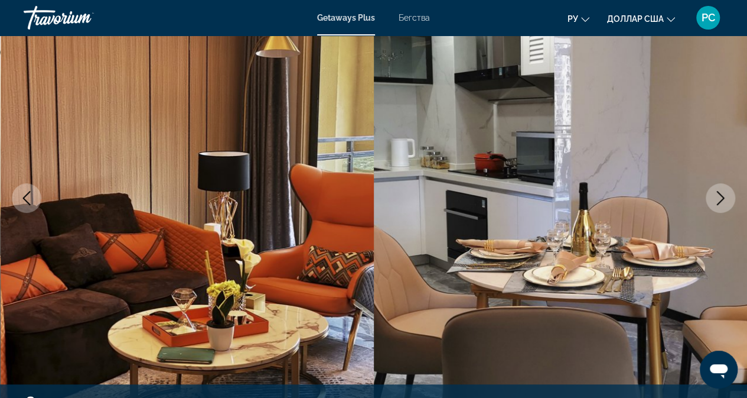
click at [715, 205] on button "Next image" at bounding box center [721, 198] width 30 height 30
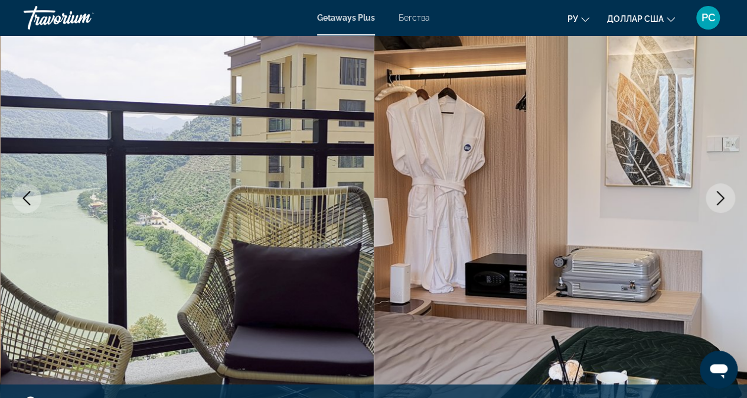
click at [715, 205] on button "Next image" at bounding box center [721, 198] width 30 height 30
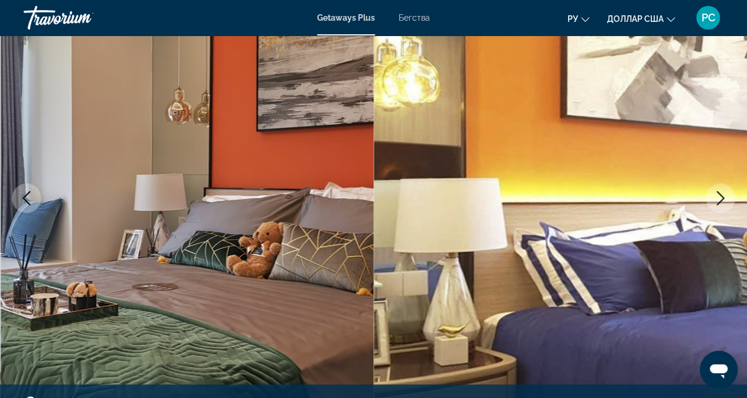
click at [715, 205] on button "Next image" at bounding box center [721, 198] width 30 height 30
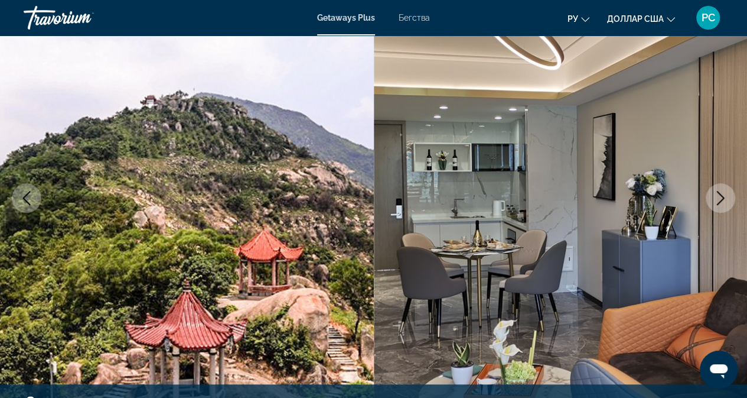
click at [715, 205] on button "Next image" at bounding box center [721, 198] width 30 height 30
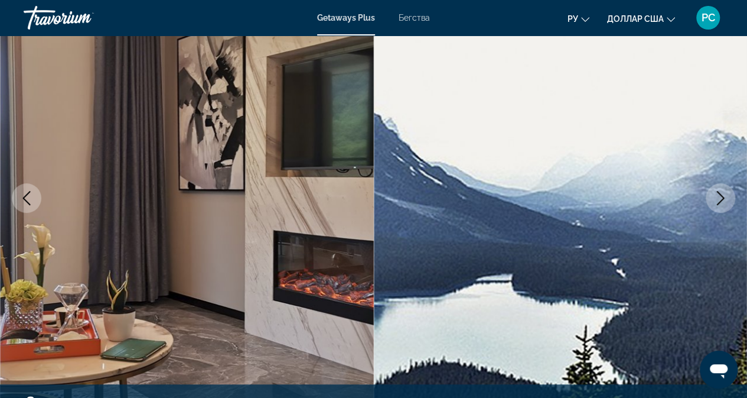
click at [715, 205] on button "Next image" at bounding box center [721, 198] width 30 height 30
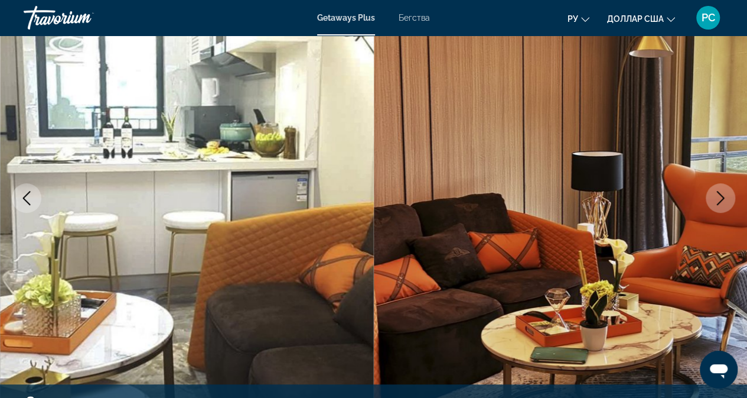
click at [715, 205] on button "Next image" at bounding box center [721, 198] width 30 height 30
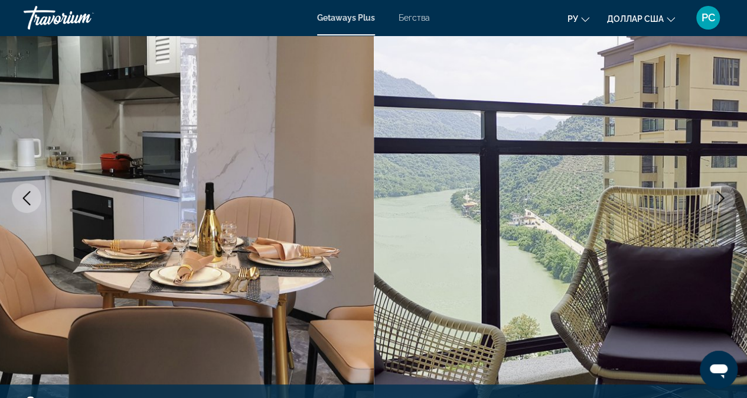
click at [715, 205] on button "Next image" at bounding box center [721, 198] width 30 height 30
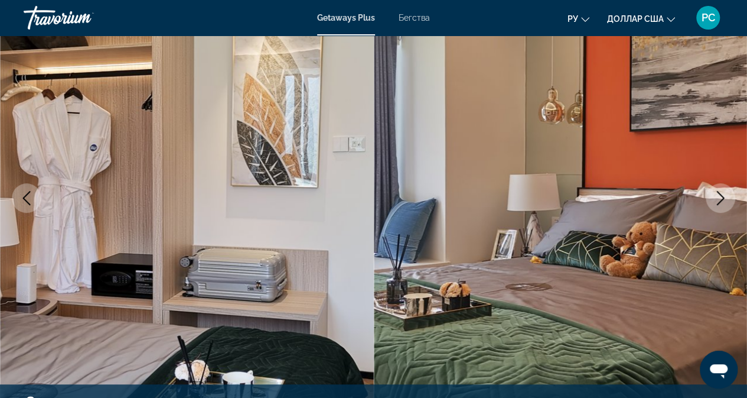
click at [715, 205] on button "Next image" at bounding box center [721, 198] width 30 height 30
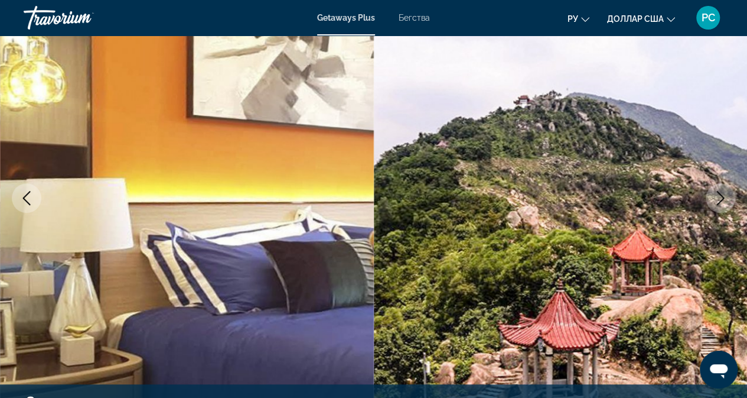
click at [715, 205] on button "Next image" at bounding box center [721, 198] width 30 height 30
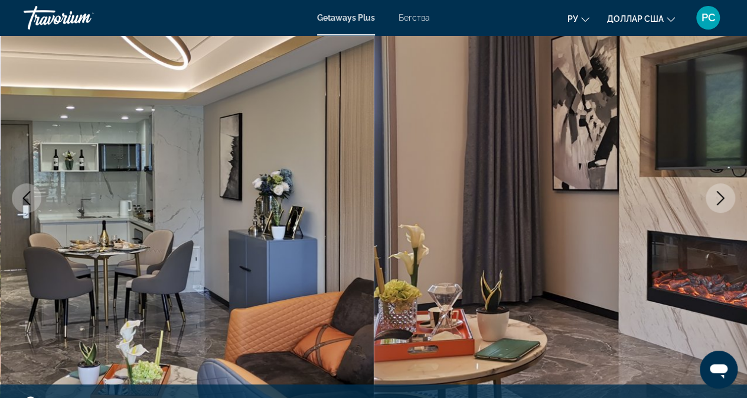
click at [715, 205] on button "Next image" at bounding box center [721, 198] width 30 height 30
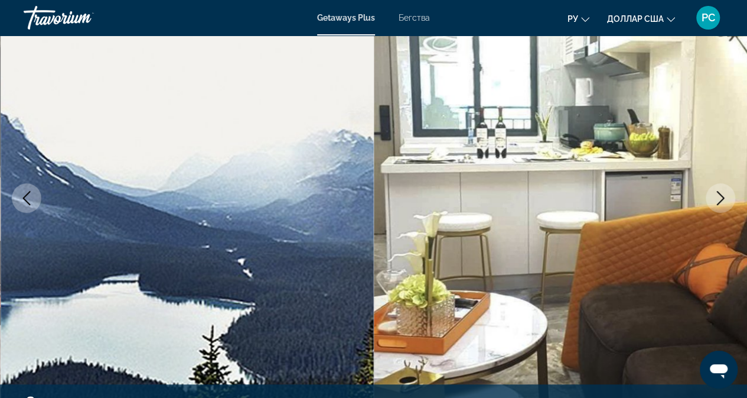
click at [715, 205] on button "Next image" at bounding box center [721, 198] width 30 height 30
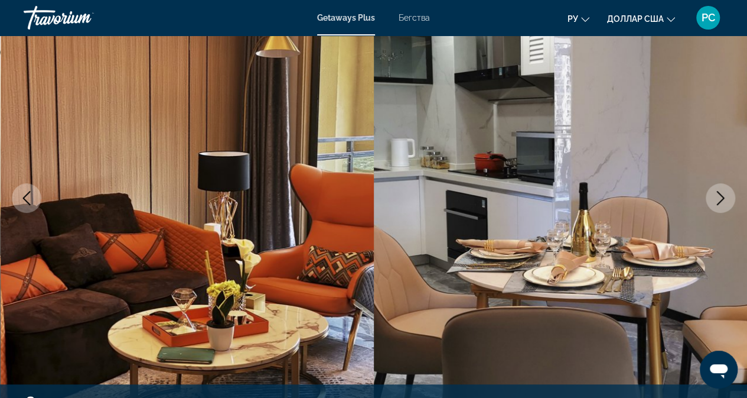
click at [715, 205] on button "Next image" at bounding box center [721, 198] width 30 height 30
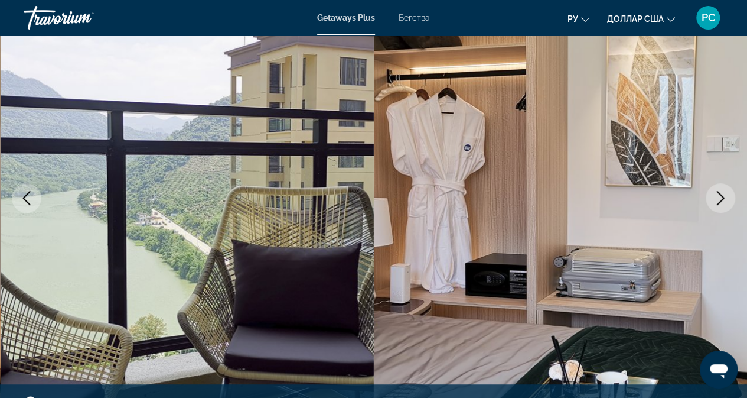
click at [715, 205] on button "Next image" at bounding box center [721, 198] width 30 height 30
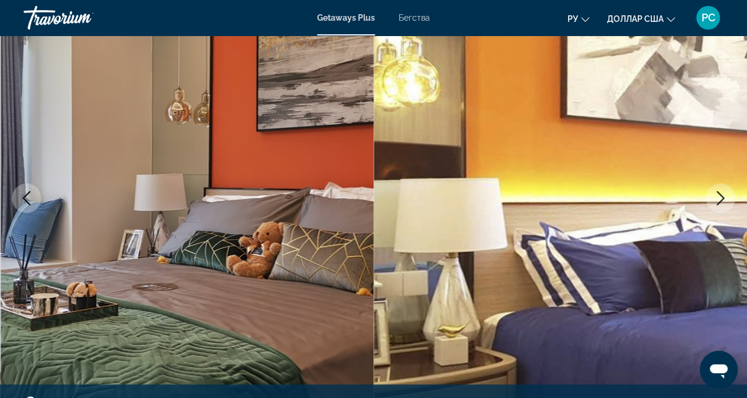
click at [724, 197] on icon "Next image" at bounding box center [721, 198] width 14 height 14
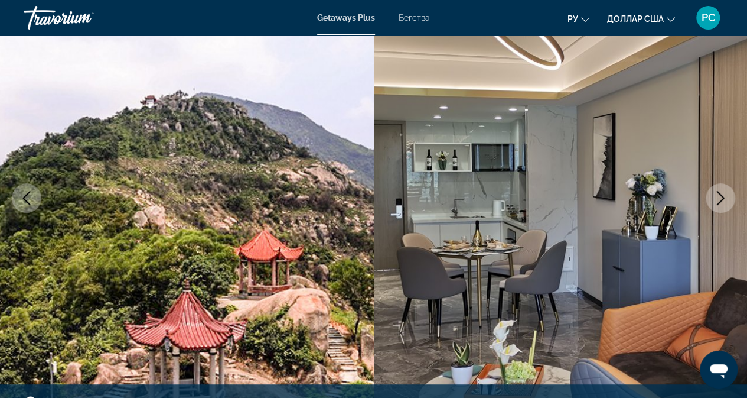
click at [724, 197] on icon "Next image" at bounding box center [721, 198] width 14 height 14
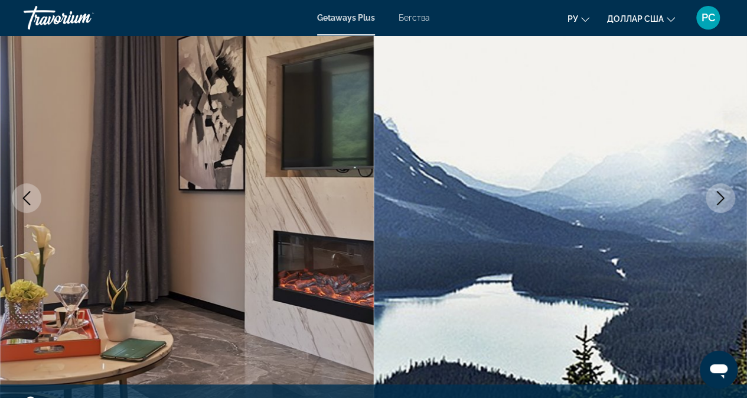
click at [724, 197] on icon "Next image" at bounding box center [721, 198] width 14 height 14
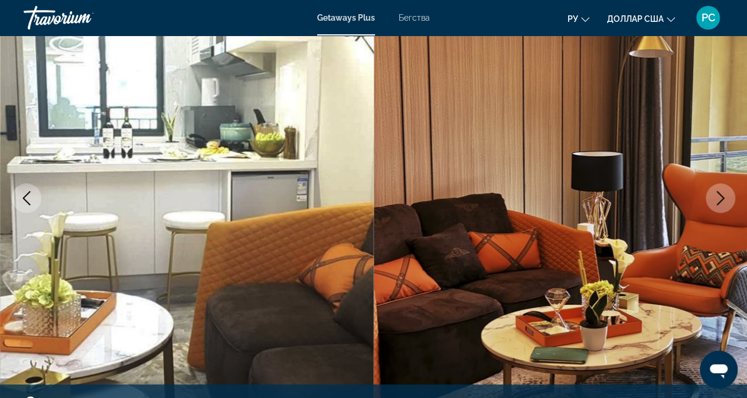
click at [724, 197] on icon "Next image" at bounding box center [721, 198] width 14 height 14
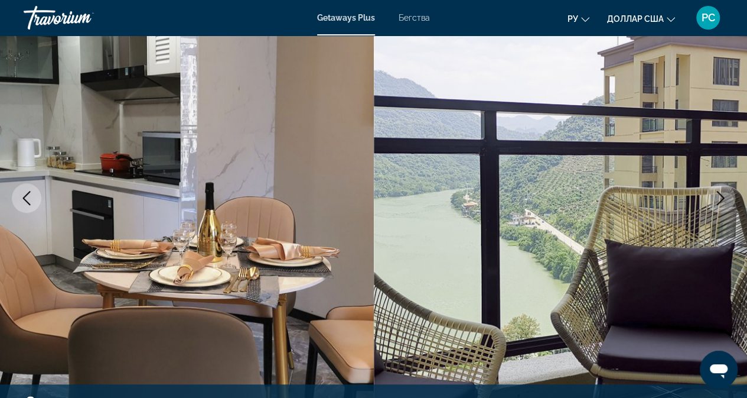
click at [724, 197] on icon "Next image" at bounding box center [721, 198] width 14 height 14
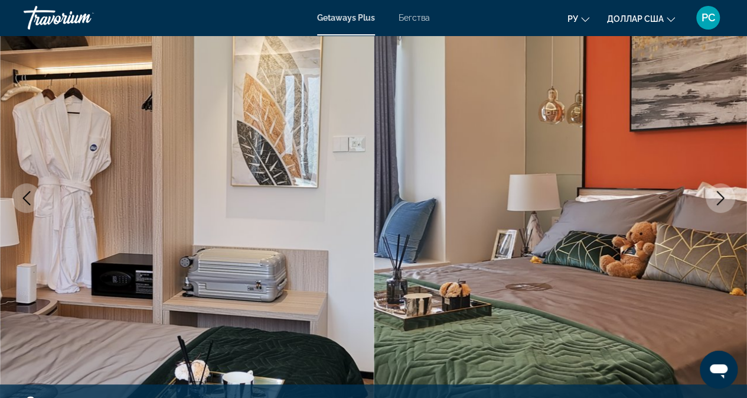
click at [714, 204] on icon "Next image" at bounding box center [721, 198] width 14 height 14
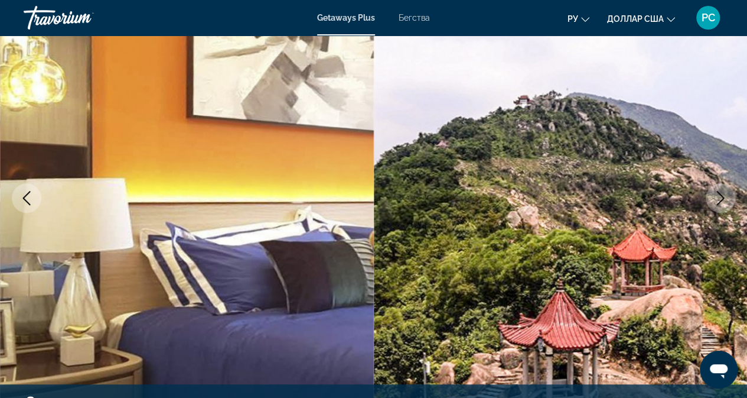
click at [714, 204] on icon "Next image" at bounding box center [721, 198] width 14 height 14
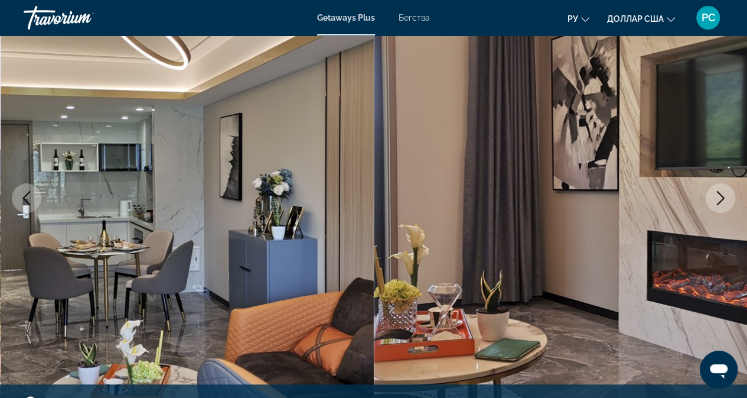
click at [714, 204] on icon "Next image" at bounding box center [721, 198] width 14 height 14
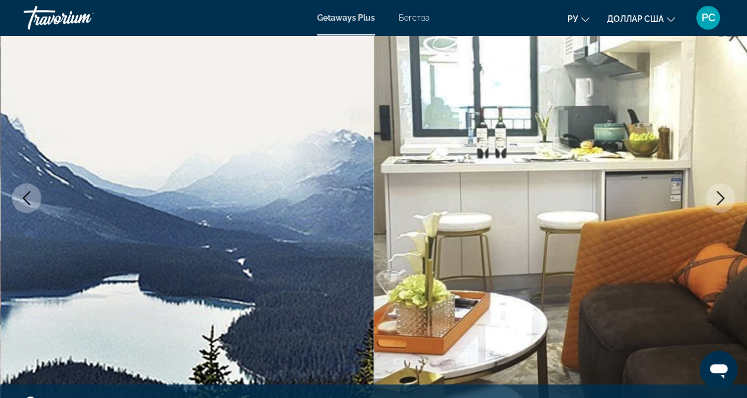
click at [258, 178] on img "Основное содержание" at bounding box center [188, 197] width 374 height 561
click at [27, 202] on icon "Previous image" at bounding box center [27, 198] width 8 height 14
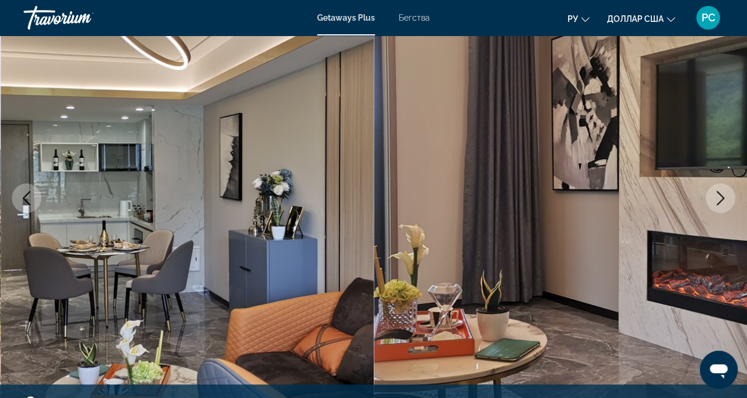
click at [27, 202] on icon "Previous image" at bounding box center [27, 198] width 8 height 14
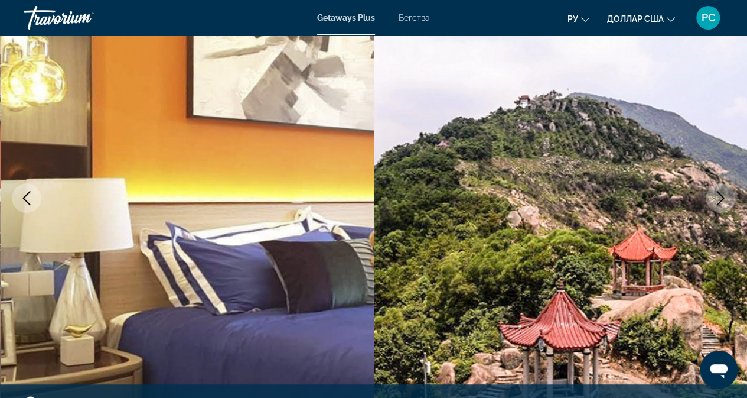
click at [27, 202] on icon "Previous image" at bounding box center [27, 198] width 8 height 14
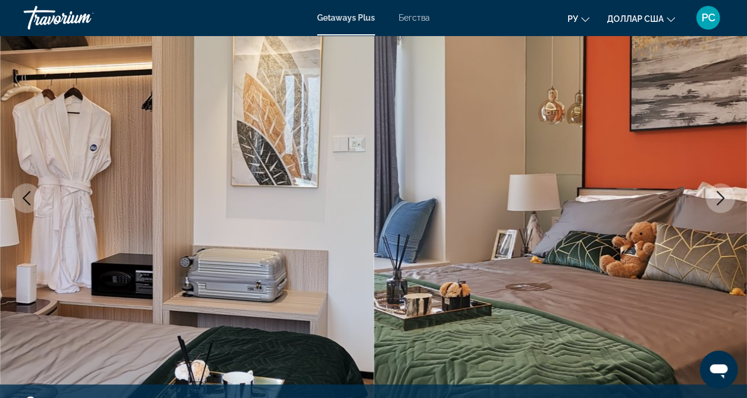
click at [27, 202] on icon "Previous image" at bounding box center [27, 198] width 8 height 14
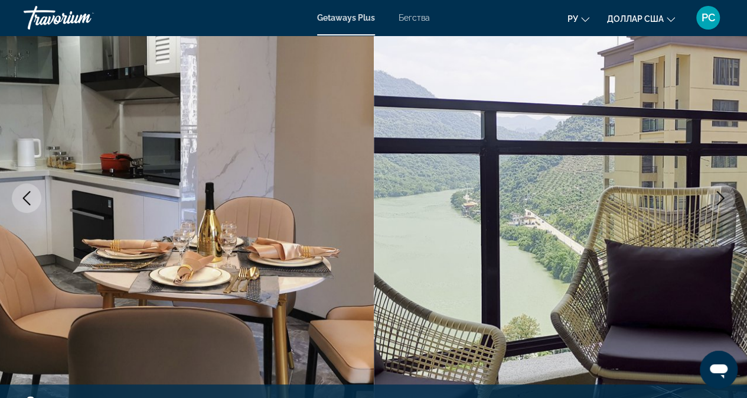
click at [27, 202] on icon "Previous image" at bounding box center [27, 198] width 8 height 14
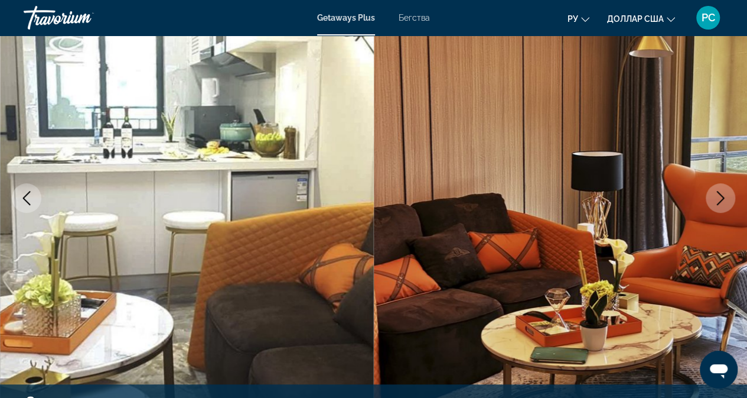
click at [27, 202] on icon "Previous image" at bounding box center [27, 198] width 8 height 14
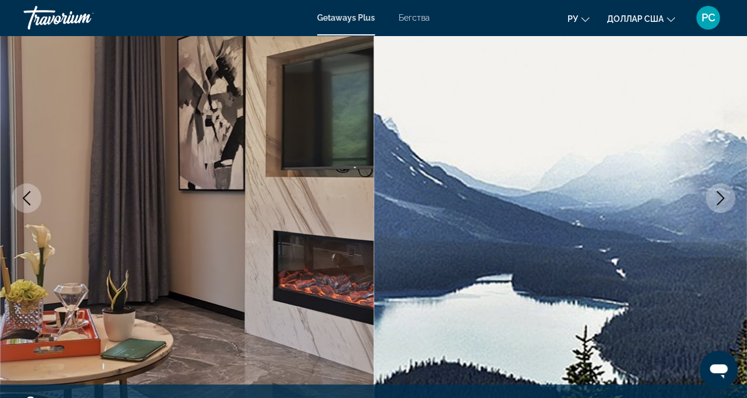
click at [27, 202] on icon "Previous image" at bounding box center [27, 198] width 8 height 14
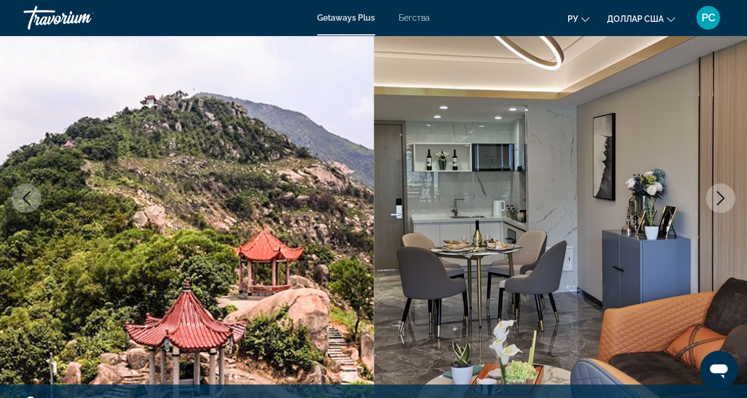
click at [27, 202] on icon "Previous image" at bounding box center [27, 198] width 8 height 14
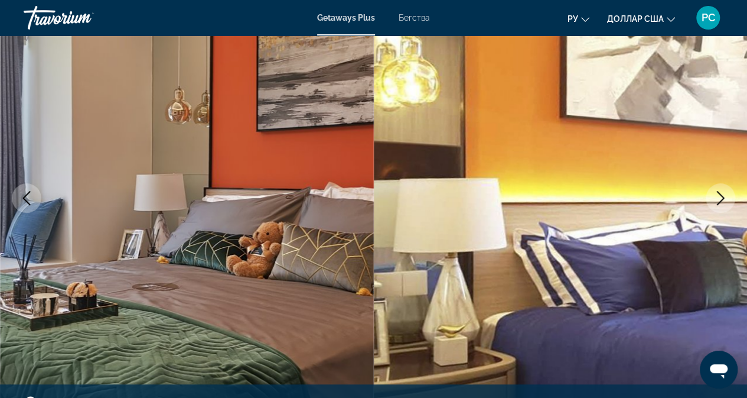
click at [718, 200] on icon "Next image" at bounding box center [721, 198] width 14 height 14
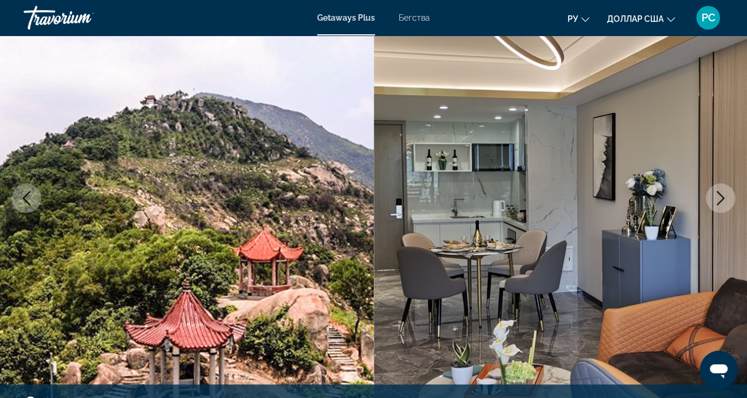
click at [719, 200] on icon "Next image" at bounding box center [721, 198] width 14 height 14
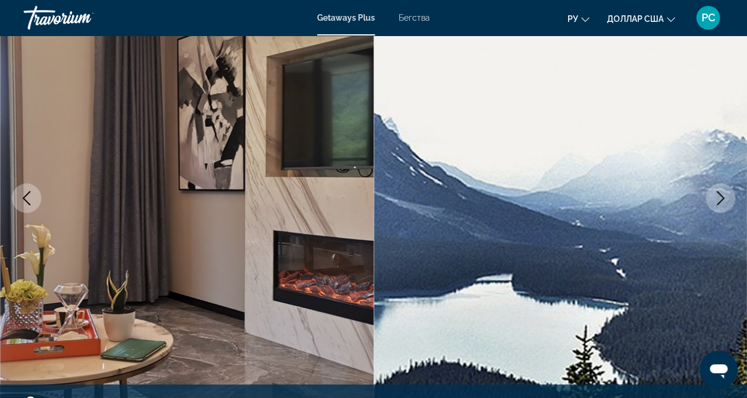
click at [719, 200] on icon "Next image" at bounding box center [721, 198] width 14 height 14
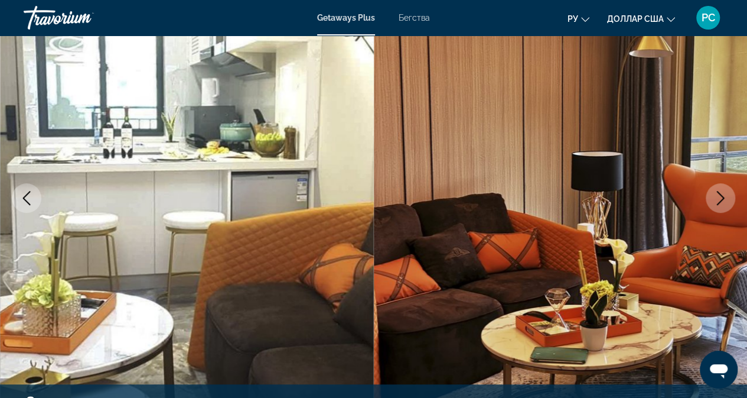
click at [716, 200] on icon "Next image" at bounding box center [721, 198] width 14 height 14
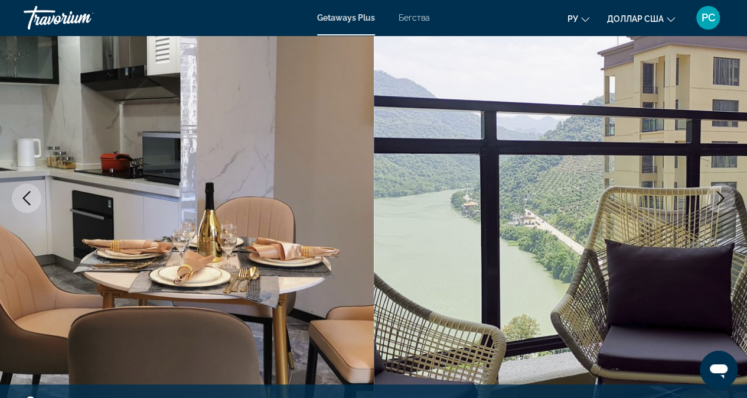
click at [716, 200] on icon "Next image" at bounding box center [721, 198] width 14 height 14
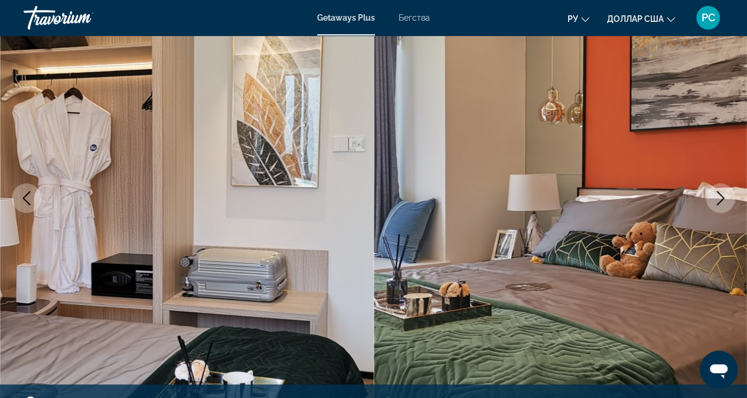
click at [716, 200] on icon "Next image" at bounding box center [721, 198] width 14 height 14
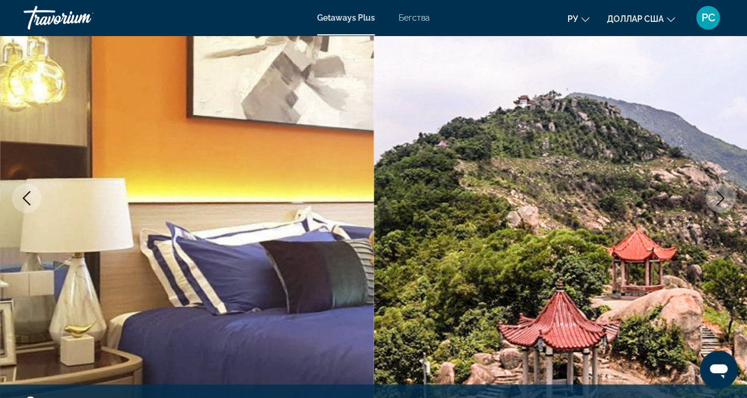
click at [716, 200] on icon "Next image" at bounding box center [721, 198] width 14 height 14
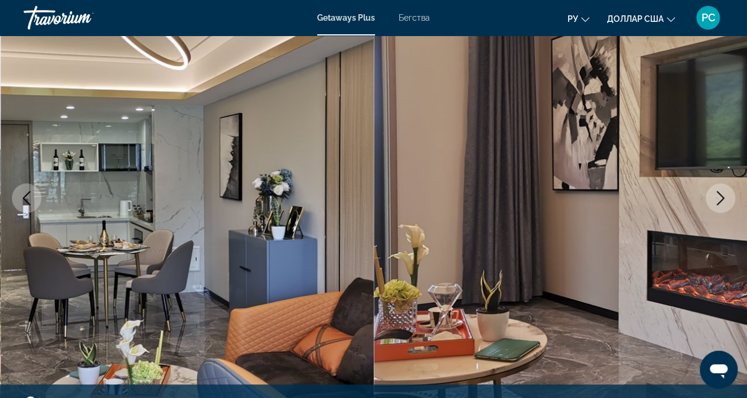
click at [716, 200] on icon "Next image" at bounding box center [721, 198] width 14 height 14
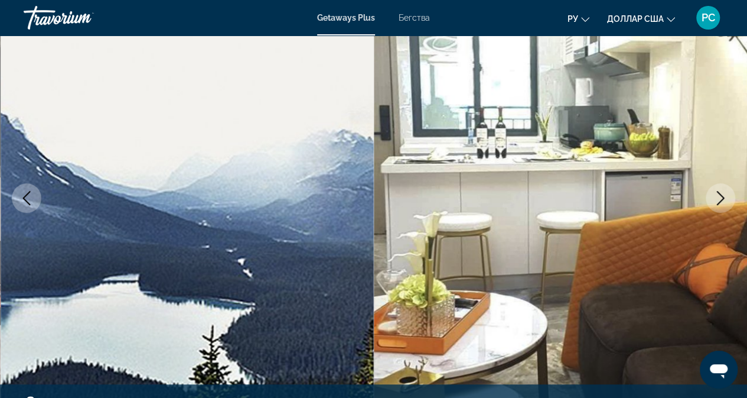
click at [716, 200] on icon "Next image" at bounding box center [721, 198] width 14 height 14
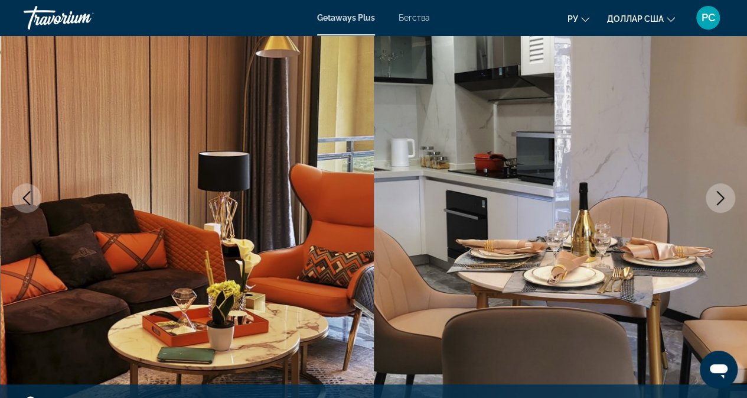
click at [716, 200] on icon "Next image" at bounding box center [721, 198] width 14 height 14
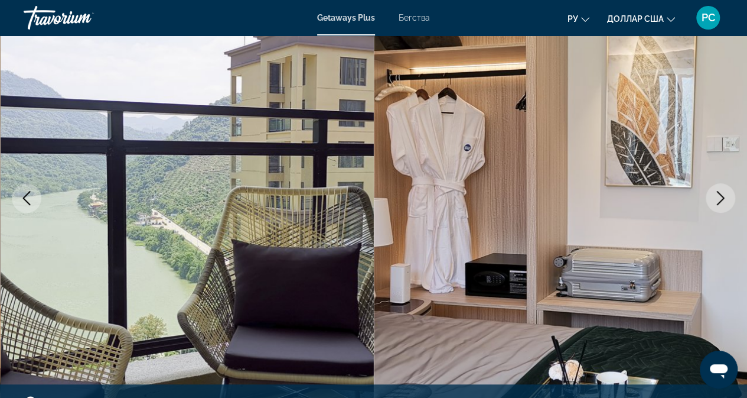
click at [716, 200] on icon "Next image" at bounding box center [721, 198] width 14 height 14
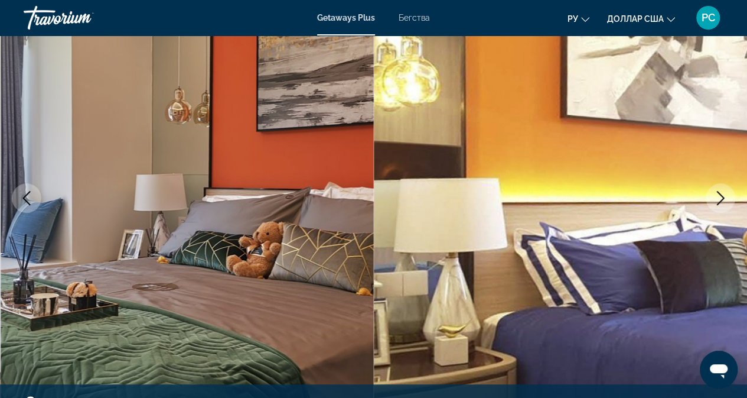
click at [716, 200] on icon "Next image" at bounding box center [721, 198] width 14 height 14
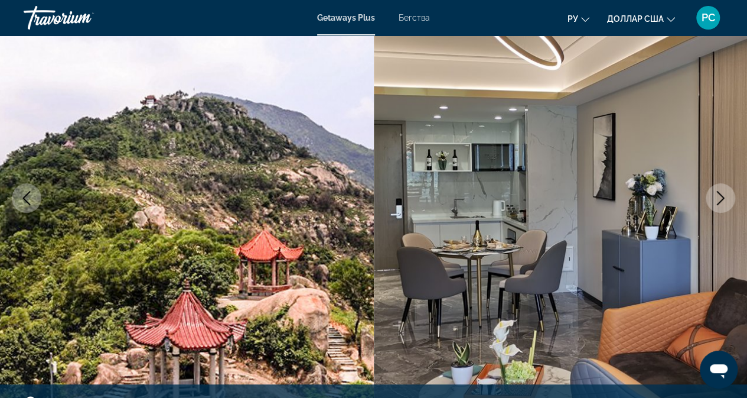
click at [716, 200] on icon "Next image" at bounding box center [721, 198] width 14 height 14
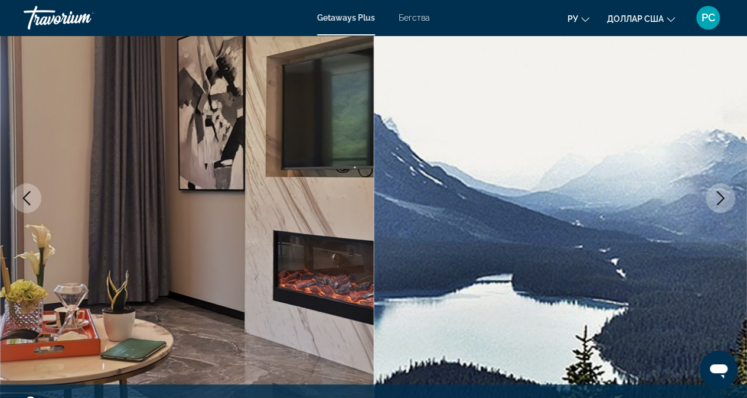
click at [716, 200] on icon "Next image" at bounding box center [721, 198] width 14 height 14
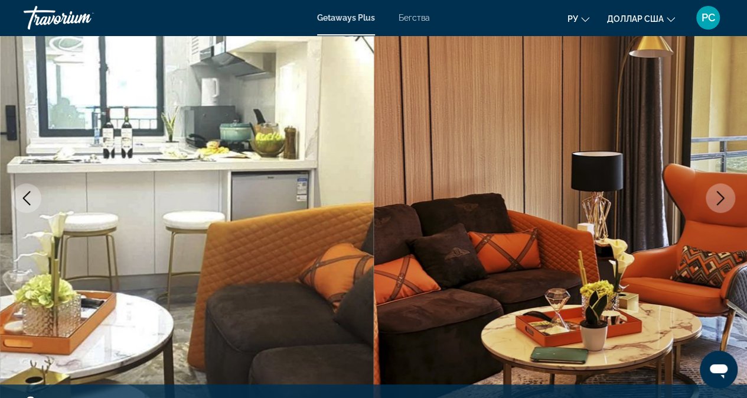
click at [715, 200] on icon "Next image" at bounding box center [721, 198] width 14 height 14
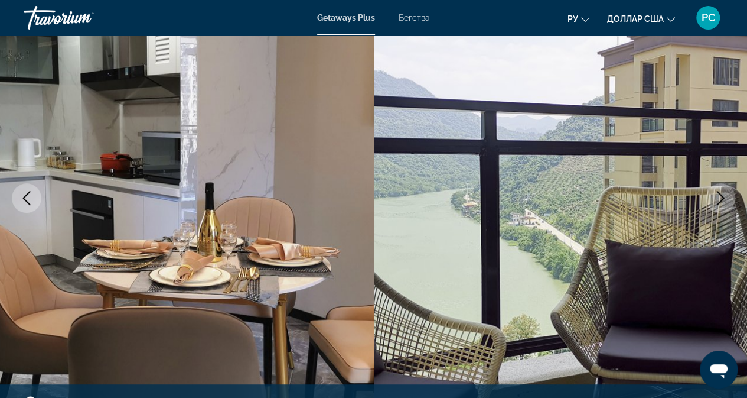
click at [708, 201] on button "Next image" at bounding box center [721, 198] width 30 height 30
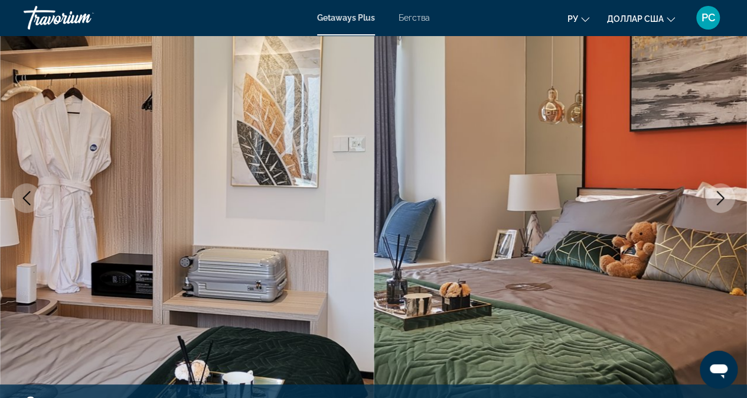
click at [708, 201] on button "Next image" at bounding box center [721, 198] width 30 height 30
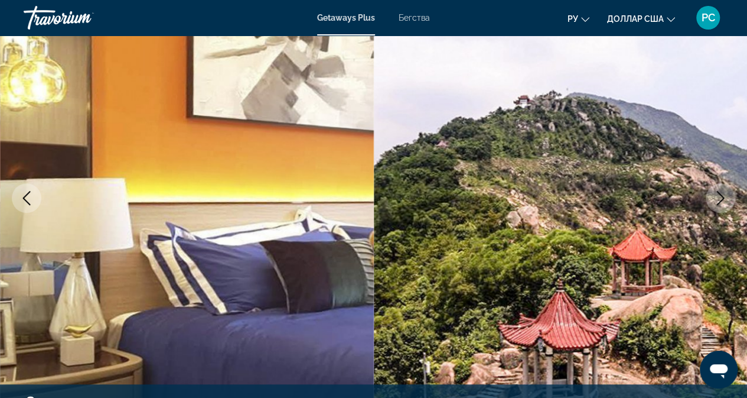
click at [708, 201] on button "Next image" at bounding box center [721, 198] width 30 height 30
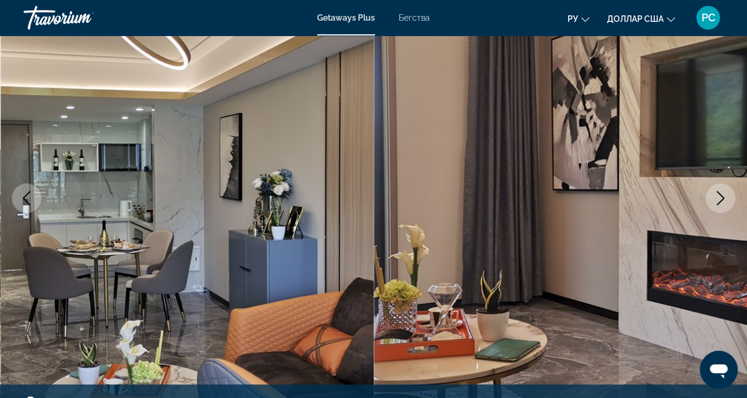
click at [708, 201] on button "Next image" at bounding box center [721, 198] width 30 height 30
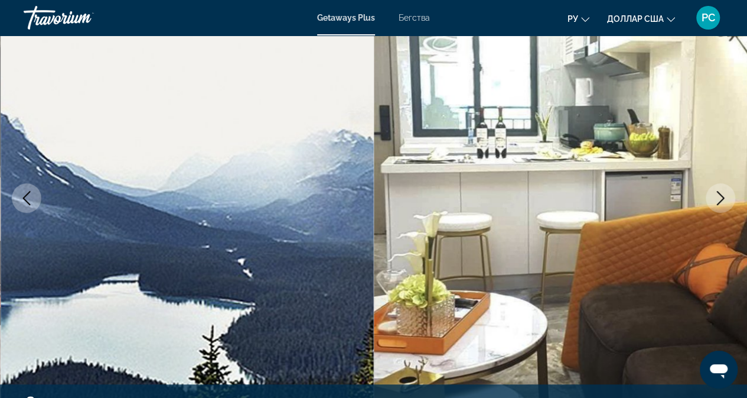
click at [708, 201] on button "Next image" at bounding box center [721, 198] width 30 height 30
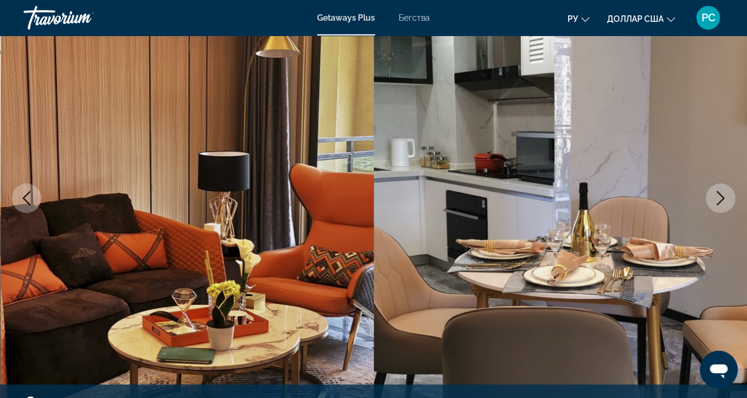
click at [708, 201] on button "Next image" at bounding box center [721, 198] width 30 height 30
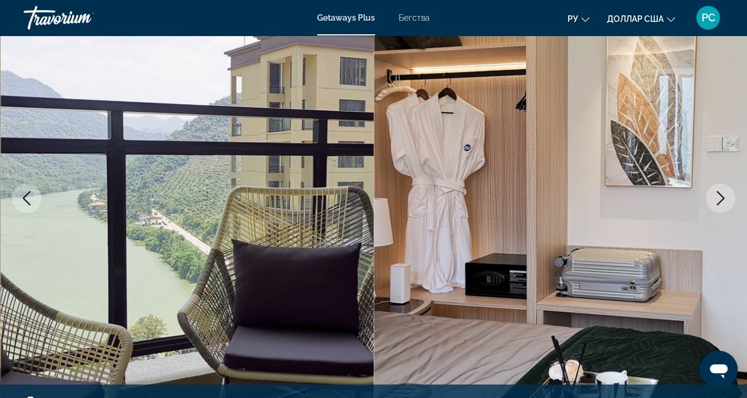
click at [708, 201] on button "Next image" at bounding box center [721, 198] width 30 height 30
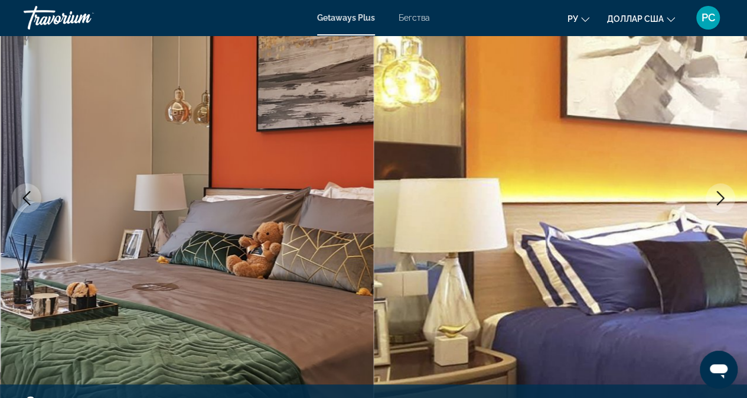
click at [728, 196] on button "Next image" at bounding box center [721, 198] width 30 height 30
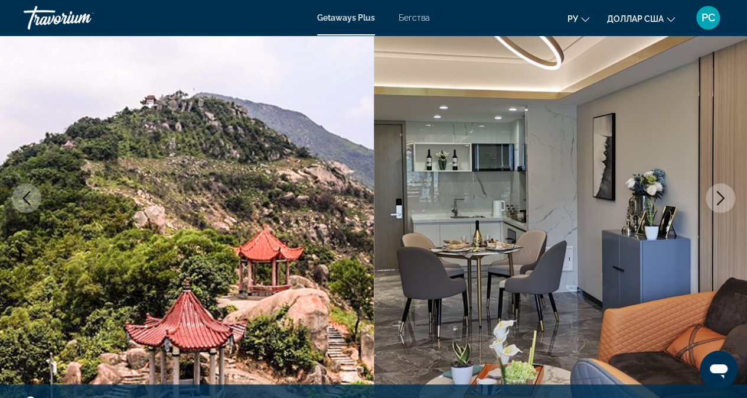
click at [728, 196] on button "Next image" at bounding box center [721, 198] width 30 height 30
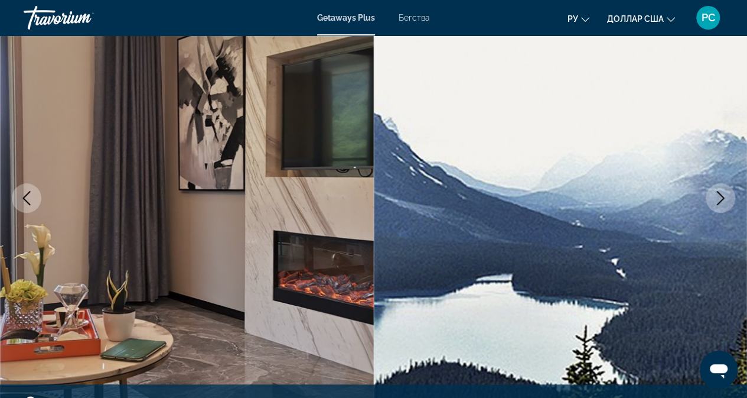
click at [728, 196] on button "Next image" at bounding box center [721, 198] width 30 height 30
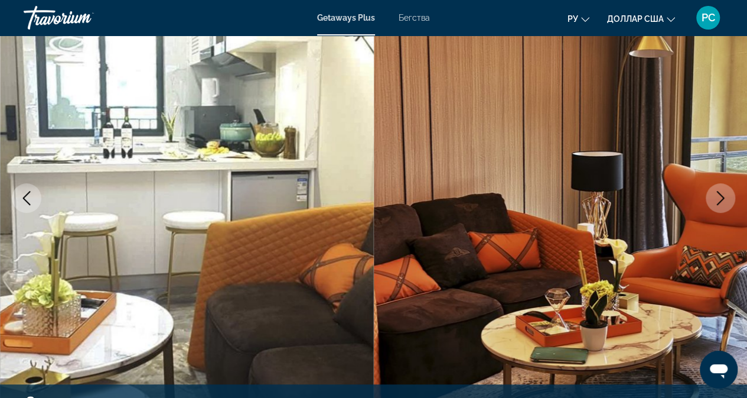
click at [728, 196] on button "Next image" at bounding box center [721, 198] width 30 height 30
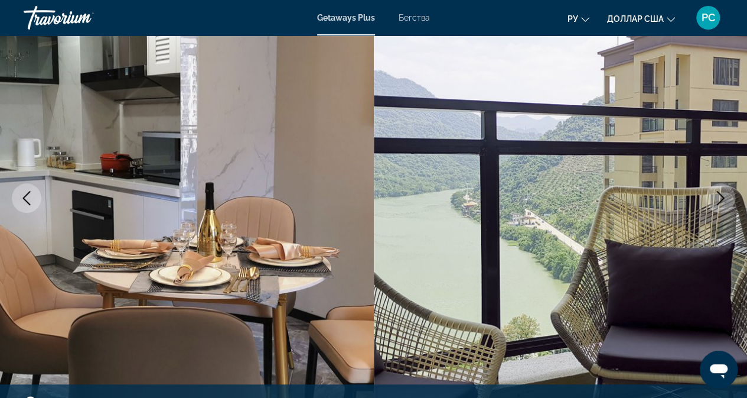
click at [728, 196] on button "Next image" at bounding box center [721, 198] width 30 height 30
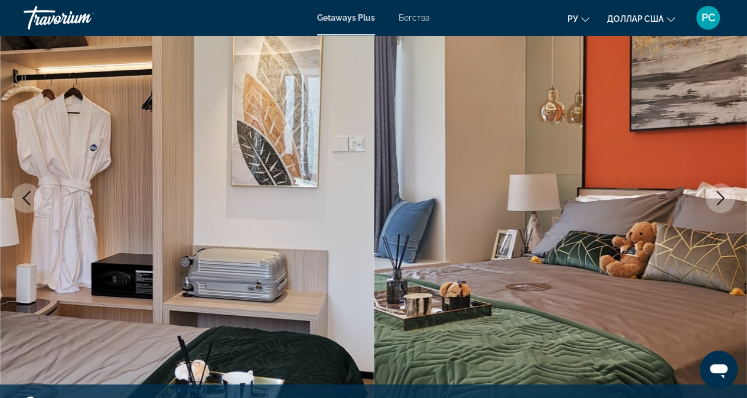
click at [728, 196] on button "Next image" at bounding box center [721, 198] width 30 height 30
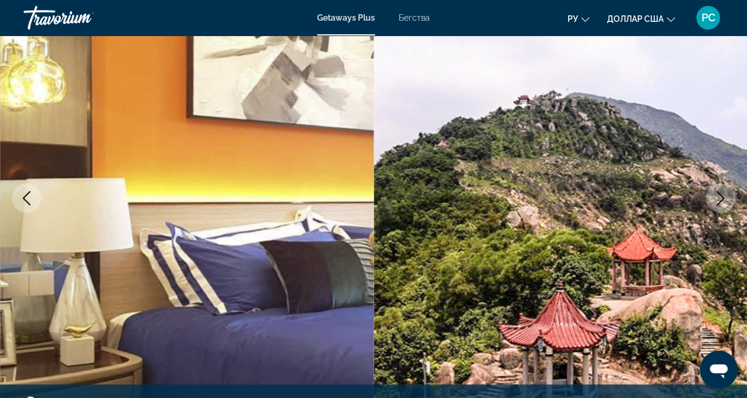
click at [728, 196] on button "Next image" at bounding box center [721, 198] width 30 height 30
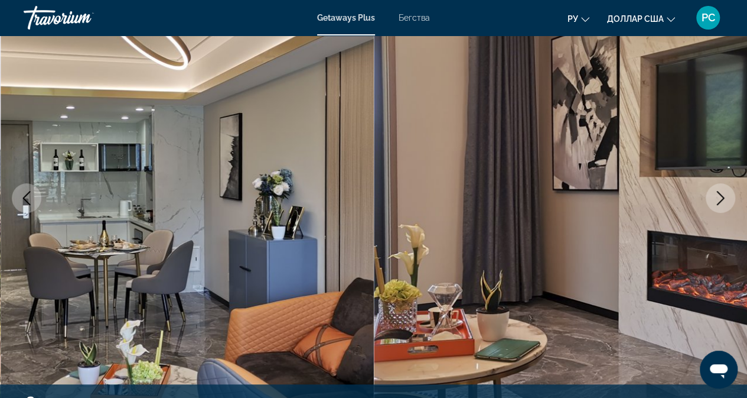
click at [728, 196] on button "Next image" at bounding box center [721, 198] width 30 height 30
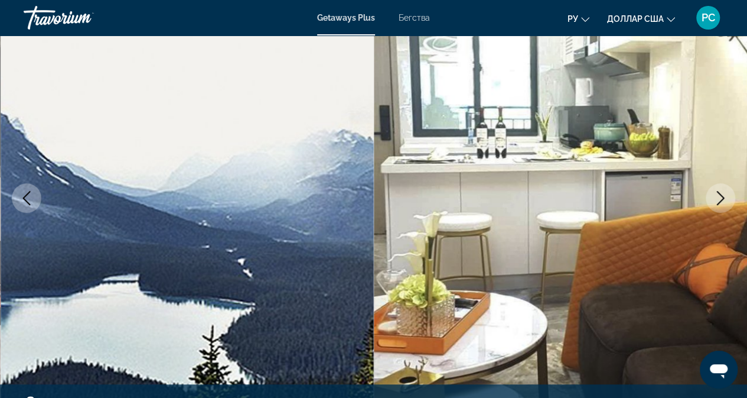
click at [728, 196] on button "Next image" at bounding box center [721, 198] width 30 height 30
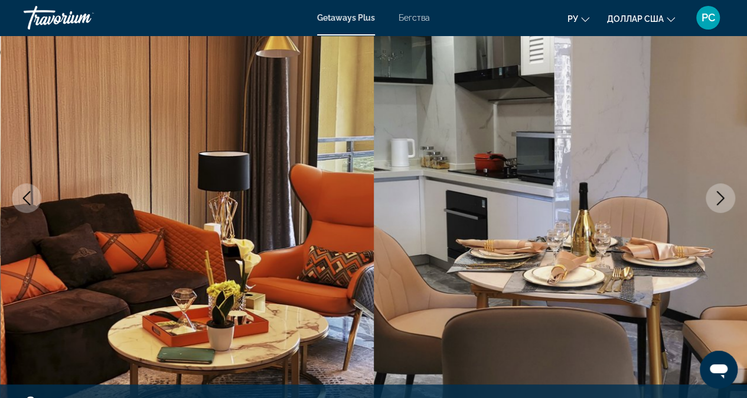
click at [728, 196] on button "Next image" at bounding box center [721, 198] width 30 height 30
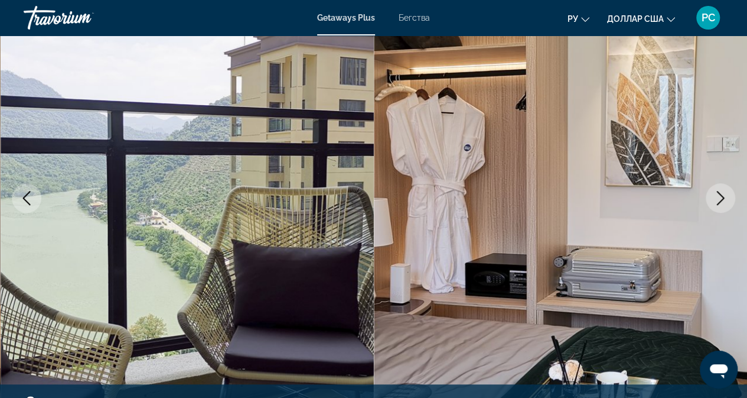
click at [728, 196] on button "Next image" at bounding box center [721, 198] width 30 height 30
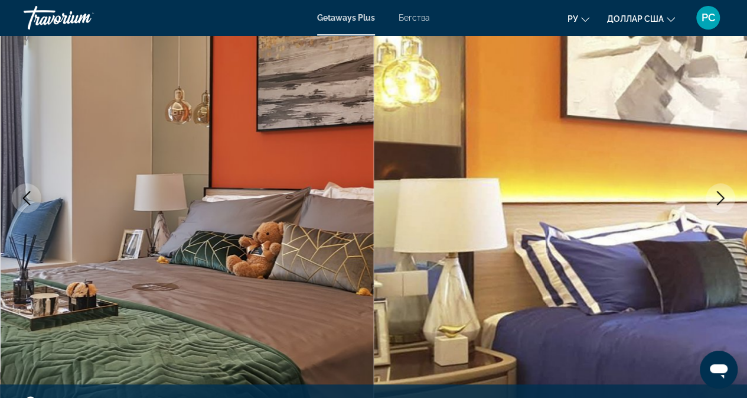
click at [724, 187] on button "Next image" at bounding box center [721, 198] width 30 height 30
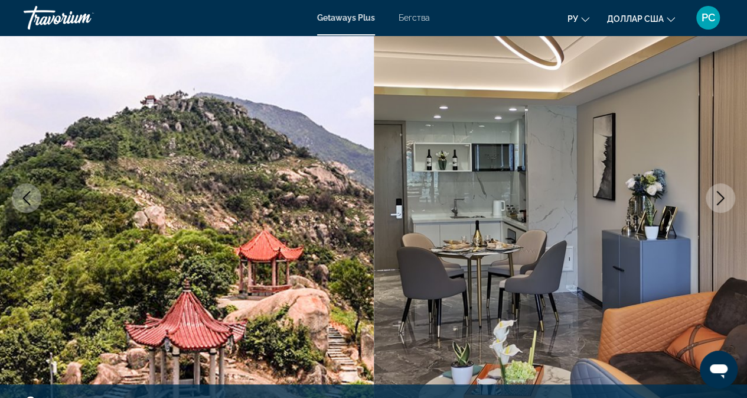
click at [724, 187] on button "Next image" at bounding box center [721, 198] width 30 height 30
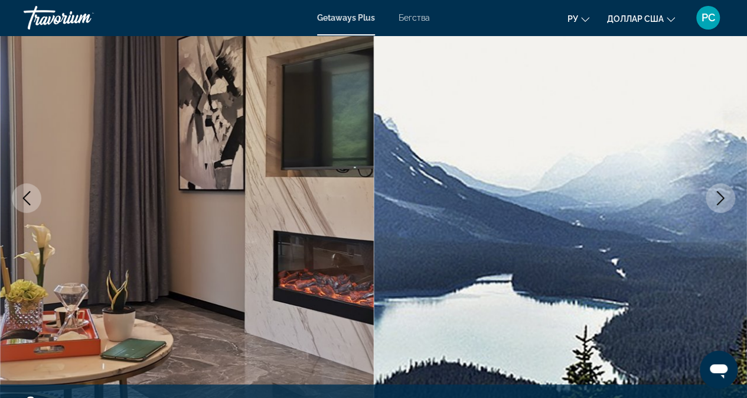
click at [724, 187] on button "Next image" at bounding box center [721, 198] width 30 height 30
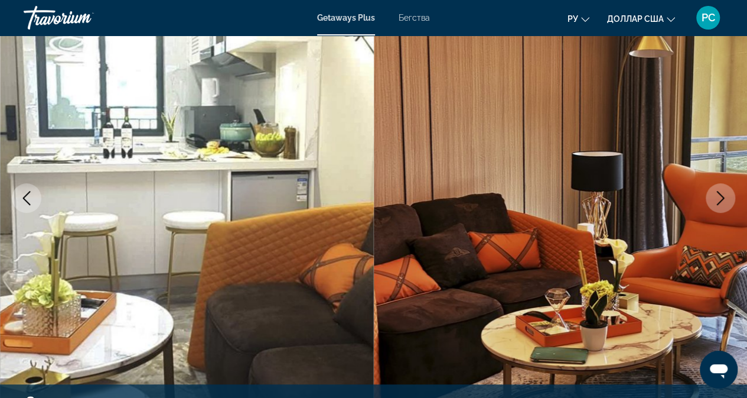
click at [724, 187] on button "Next image" at bounding box center [721, 198] width 30 height 30
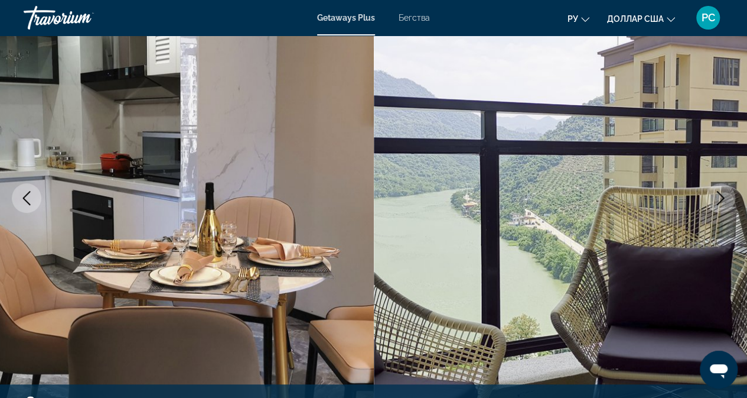
click at [724, 187] on button "Next image" at bounding box center [721, 198] width 30 height 30
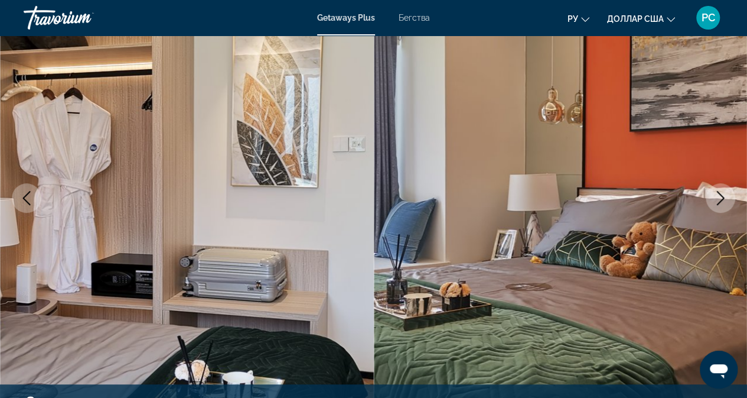
click at [724, 187] on button "Next image" at bounding box center [721, 198] width 30 height 30
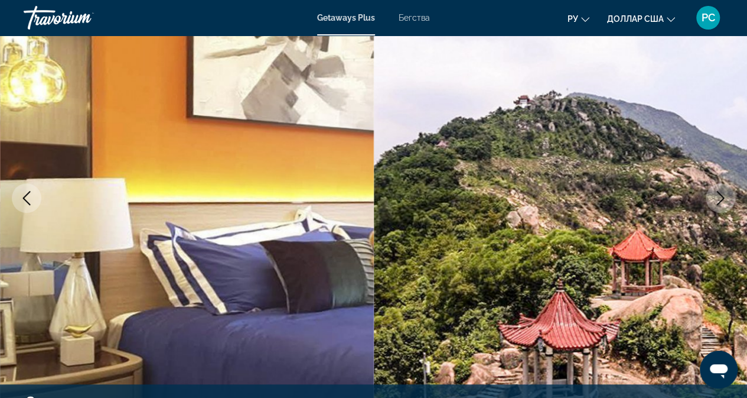
click at [724, 187] on button "Next image" at bounding box center [721, 198] width 30 height 30
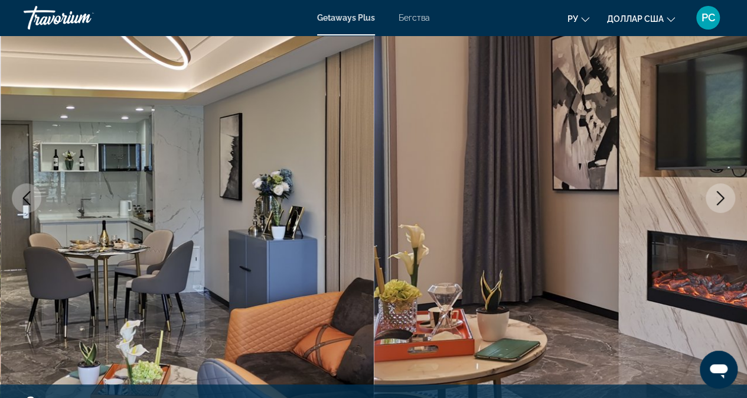
click at [717, 198] on icon "Next image" at bounding box center [721, 198] width 14 height 14
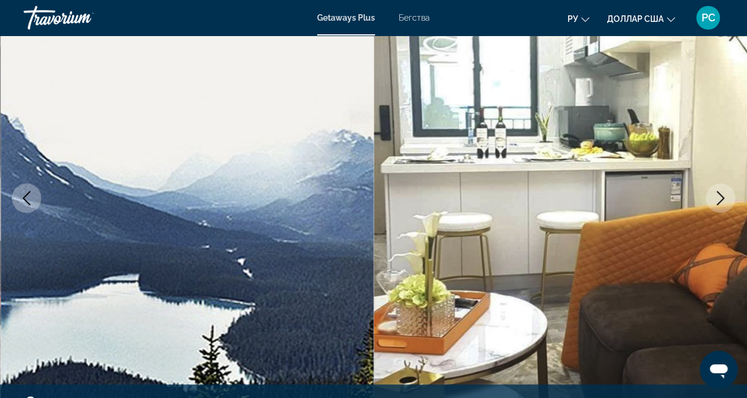
click at [711, 203] on button "Next image" at bounding box center [721, 198] width 30 height 30
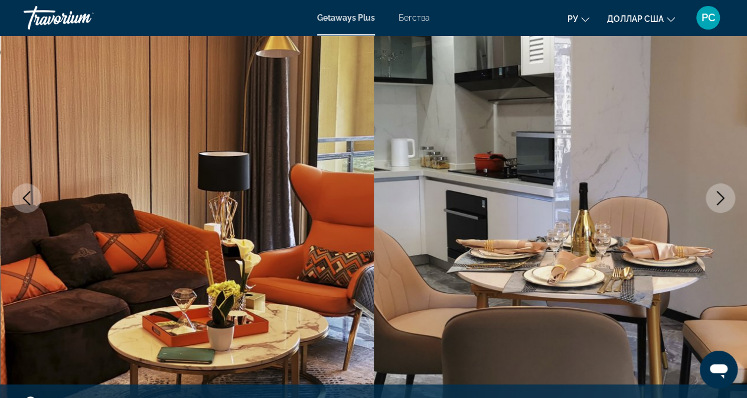
click at [711, 203] on button "Next image" at bounding box center [721, 198] width 30 height 30
